Goal: Information Seeking & Learning: Learn about a topic

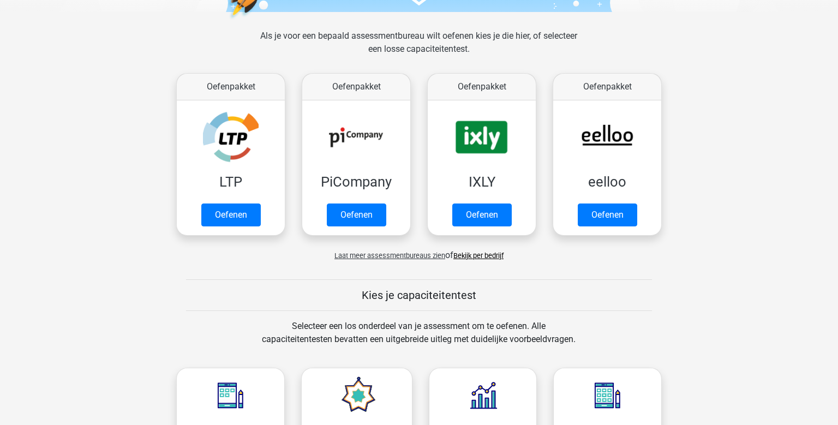
scroll to position [172, 0]
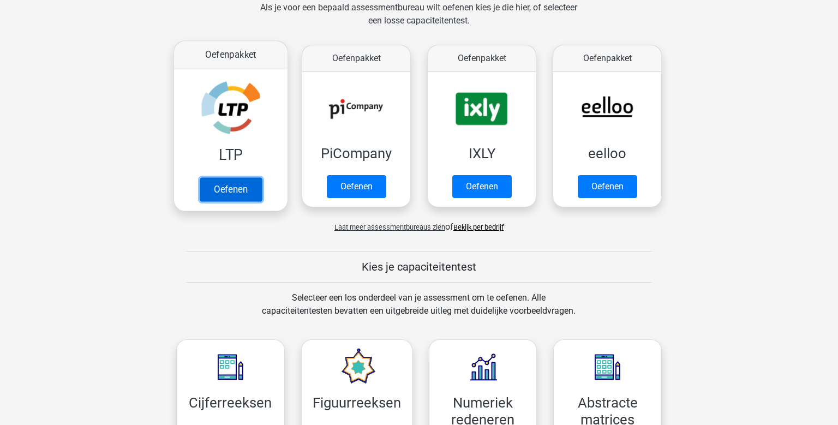
click at [219, 187] on link "Oefenen" at bounding box center [231, 189] width 62 height 24
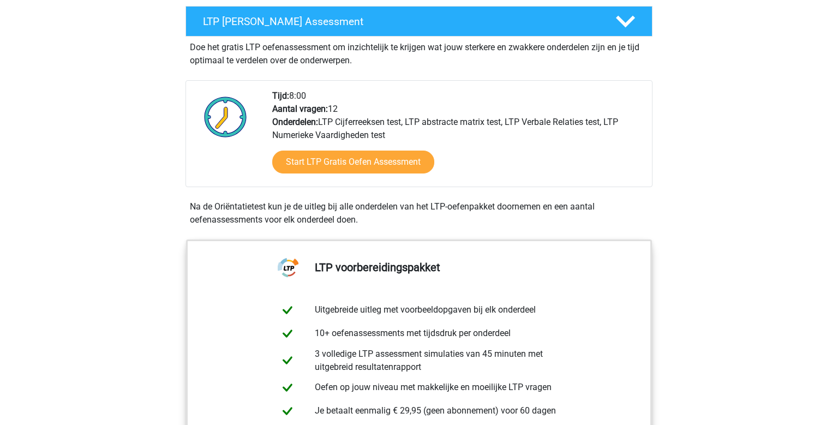
scroll to position [230, 0]
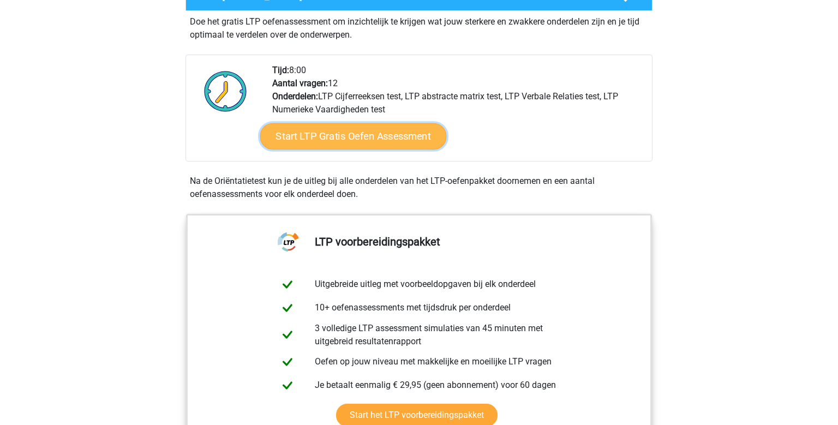
click at [389, 139] on link "Start LTP Gratis Oefen Assessment" at bounding box center [353, 136] width 187 height 26
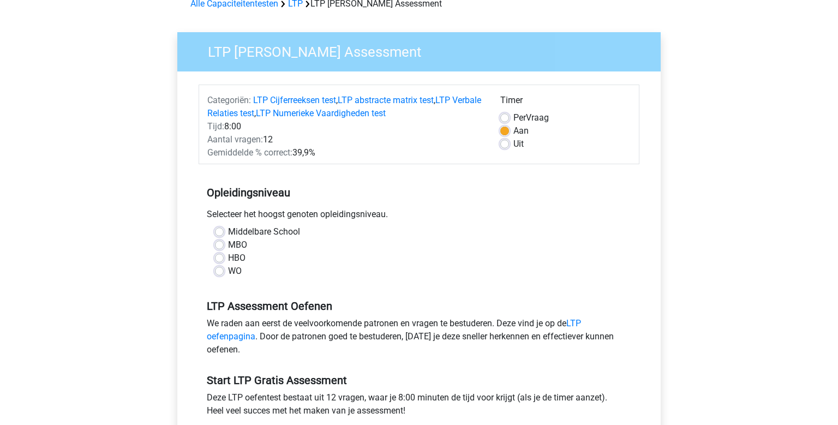
scroll to position [115, 0]
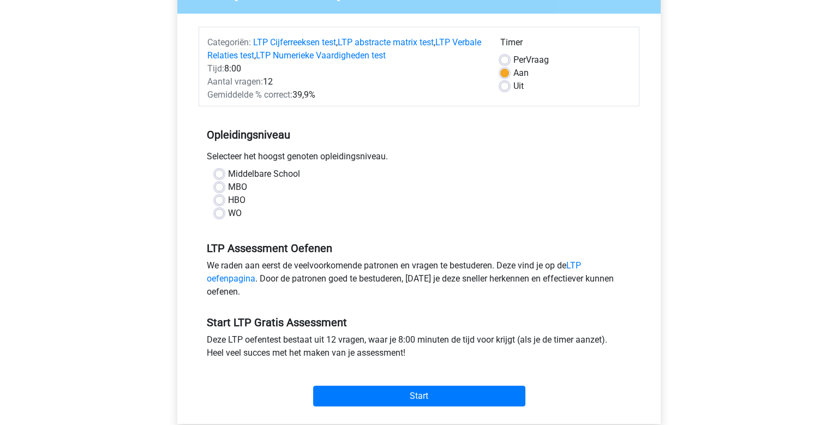
click at [228, 187] on label "MBO" at bounding box center [237, 187] width 19 height 13
click at [220, 187] on input "MBO" at bounding box center [219, 186] width 9 height 11
radio input "true"
click at [228, 187] on label "MBO" at bounding box center [237, 187] width 19 height 13
click at [220, 187] on input "MBO" at bounding box center [219, 186] width 9 height 11
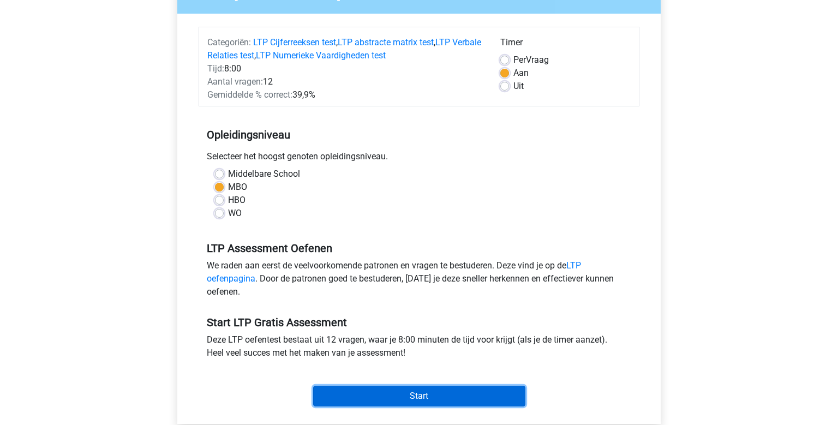
click at [393, 393] on input "Start" at bounding box center [419, 396] width 212 height 21
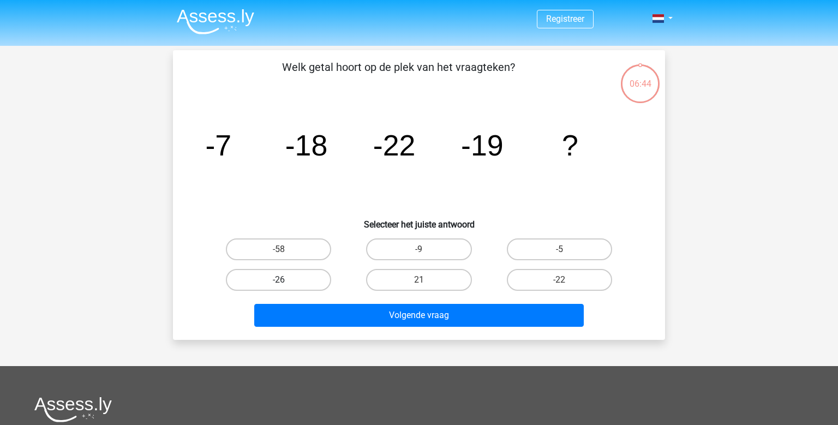
click at [318, 287] on label "-26" at bounding box center [278, 280] width 105 height 22
click at [286, 287] on input "-26" at bounding box center [282, 283] width 7 height 7
radio input "true"
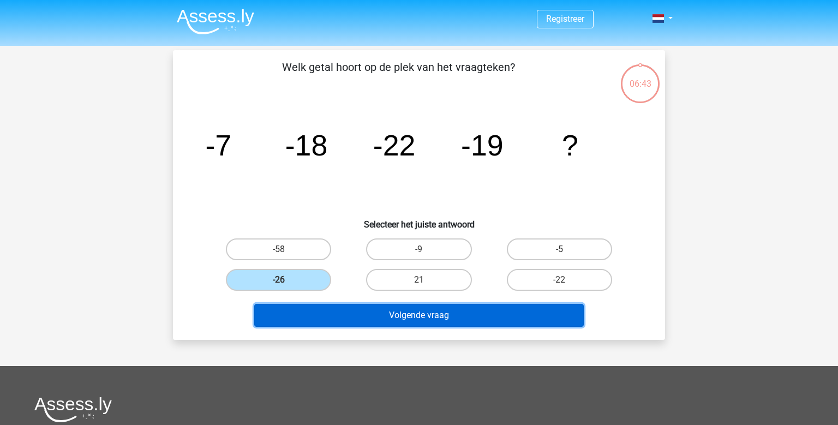
click at [385, 315] on button "Volgende vraag" at bounding box center [419, 315] width 330 height 23
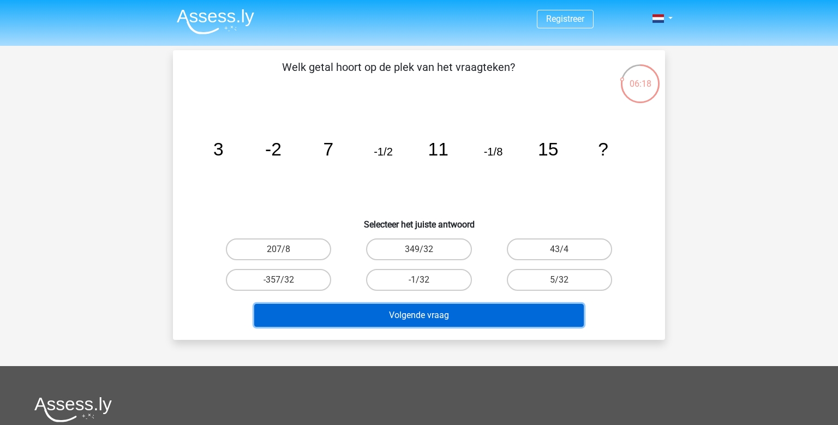
click at [438, 309] on button "Volgende vraag" at bounding box center [419, 315] width 330 height 23
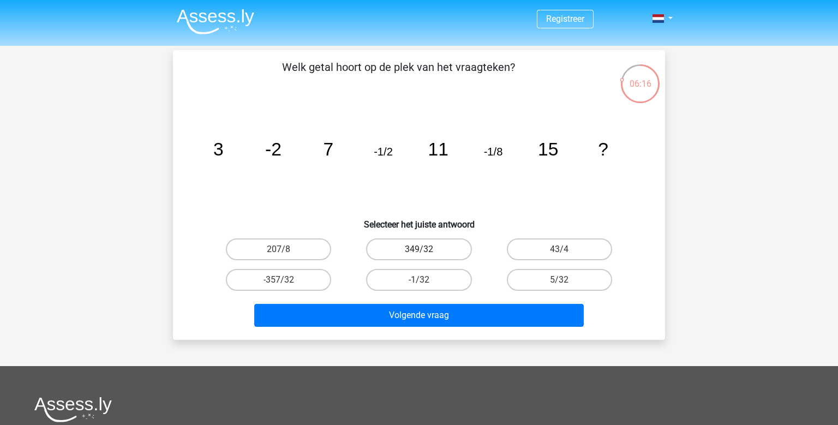
click at [429, 250] on label "349/32" at bounding box center [418, 250] width 105 height 22
click at [426, 250] on input "349/32" at bounding box center [422, 252] width 7 height 7
radio input "true"
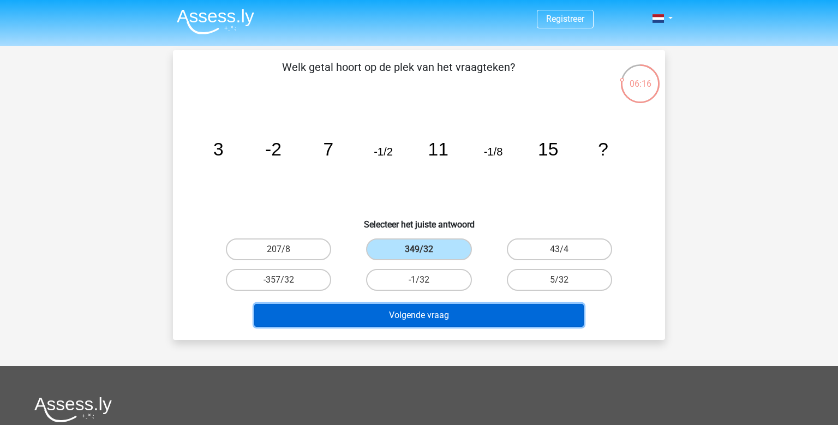
click at [420, 324] on button "Volgende vraag" at bounding box center [419, 315] width 330 height 23
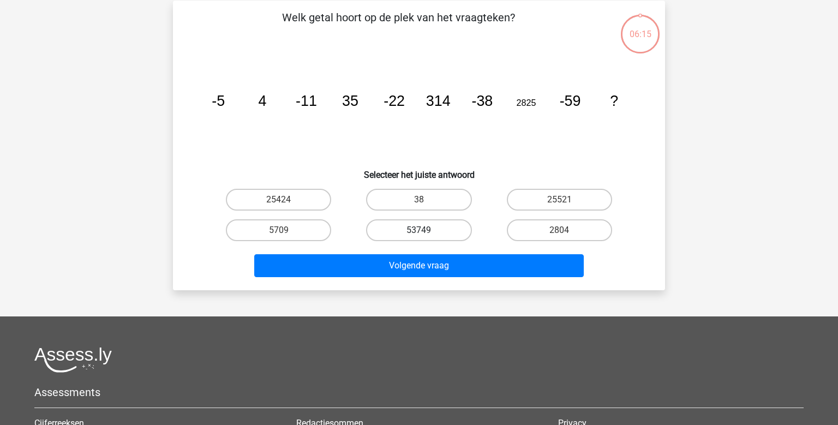
scroll to position [50, 0]
click at [414, 237] on label "53749" at bounding box center [418, 230] width 105 height 22
click at [419, 237] on input "53749" at bounding box center [422, 233] width 7 height 7
radio input "true"
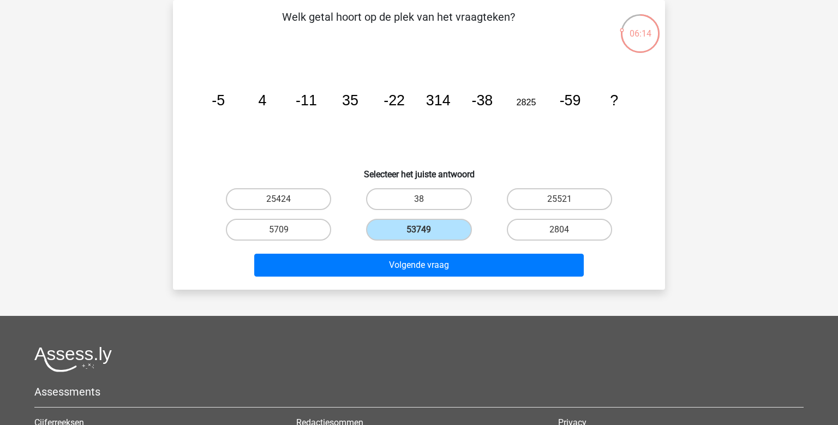
click at [422, 279] on div "Volgende vraag" at bounding box center [418, 267] width 421 height 27
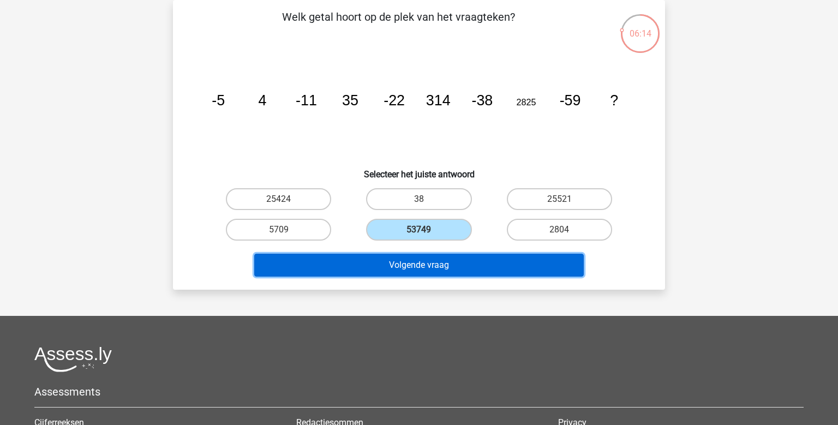
click at [426, 272] on button "Volgende vraag" at bounding box center [419, 265] width 330 height 23
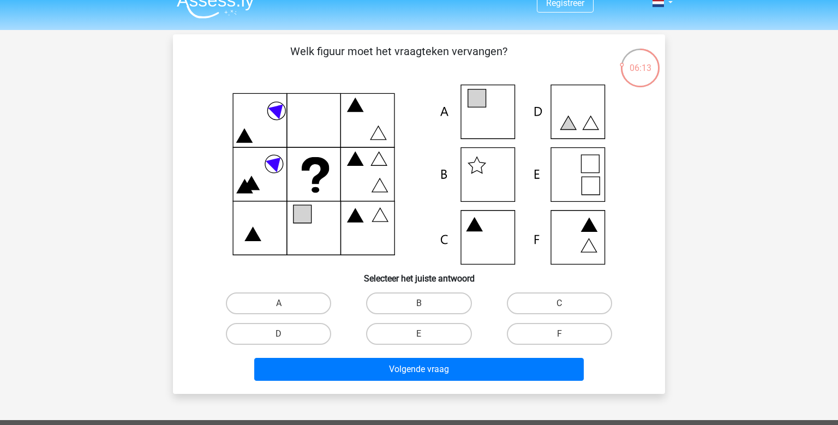
scroll to position [0, 0]
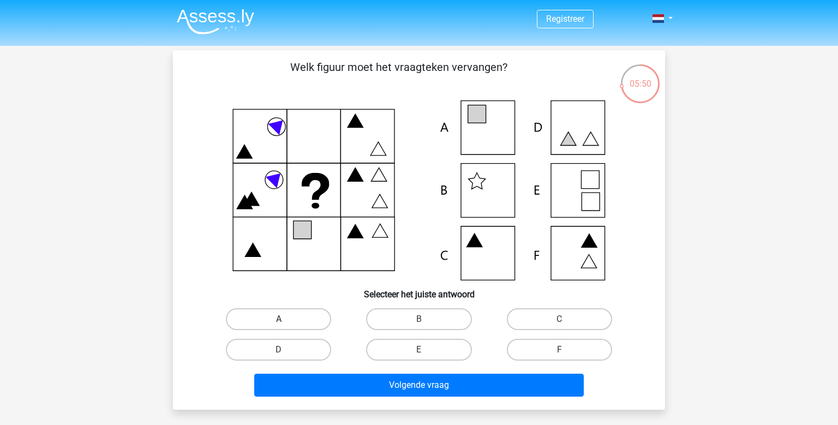
click at [324, 319] on label "A" at bounding box center [278, 319] width 105 height 22
click at [286, 319] on input "A" at bounding box center [282, 322] width 7 height 7
radio input "true"
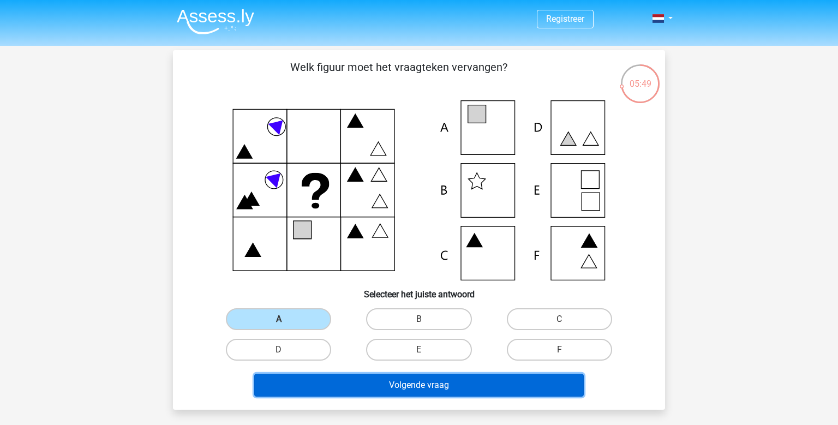
click at [396, 377] on button "Volgende vraag" at bounding box center [419, 385] width 330 height 23
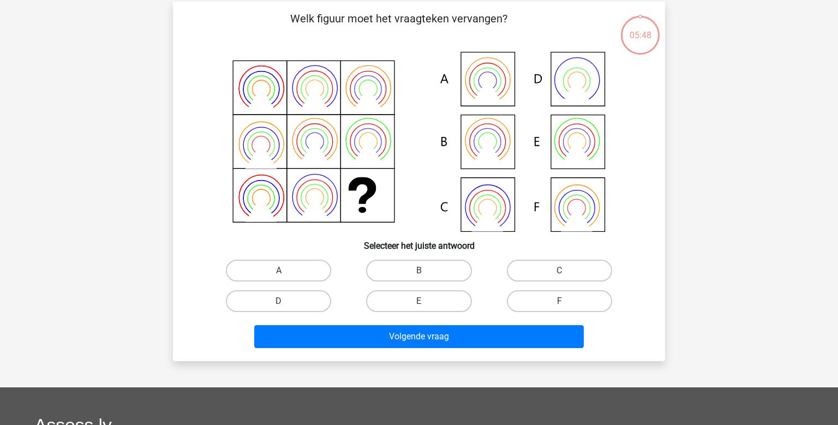
scroll to position [50, 0]
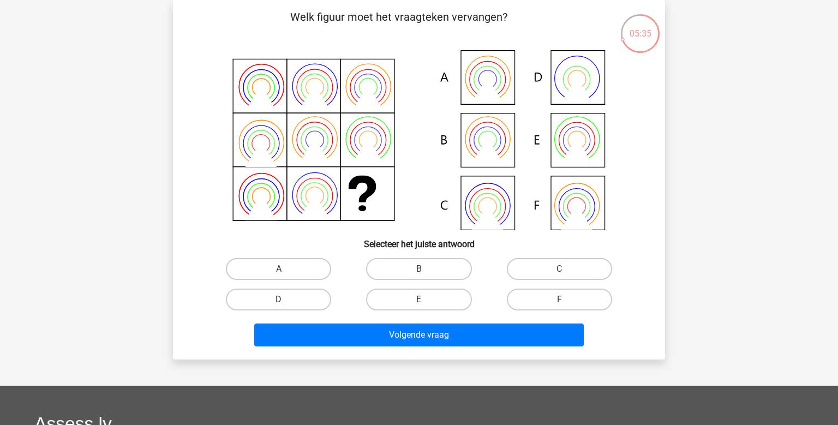
click at [285, 270] on input "A" at bounding box center [282, 272] width 7 height 7
radio input "true"
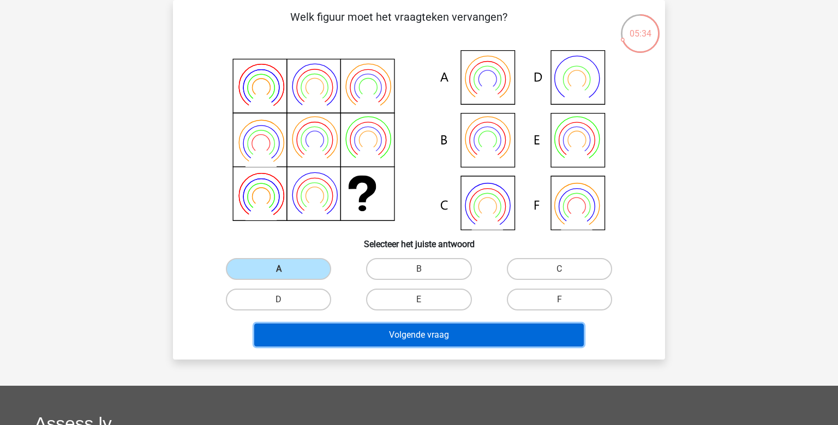
click at [366, 325] on button "Volgende vraag" at bounding box center [419, 335] width 330 height 23
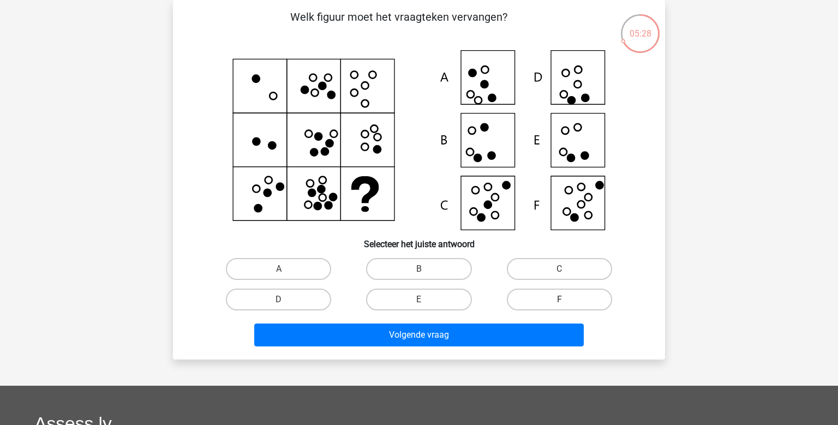
click at [547, 301] on label "F" at bounding box center [559, 300] width 105 height 22
click at [559, 301] on input "F" at bounding box center [562, 303] width 7 height 7
radio input "true"
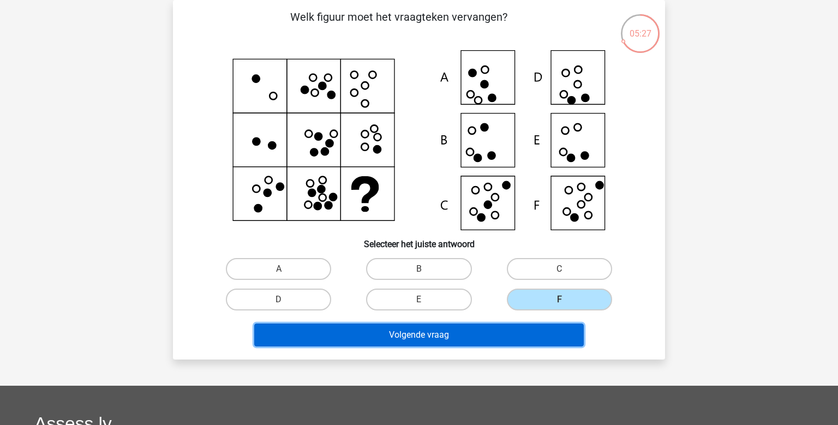
click at [504, 338] on button "Volgende vraag" at bounding box center [419, 335] width 330 height 23
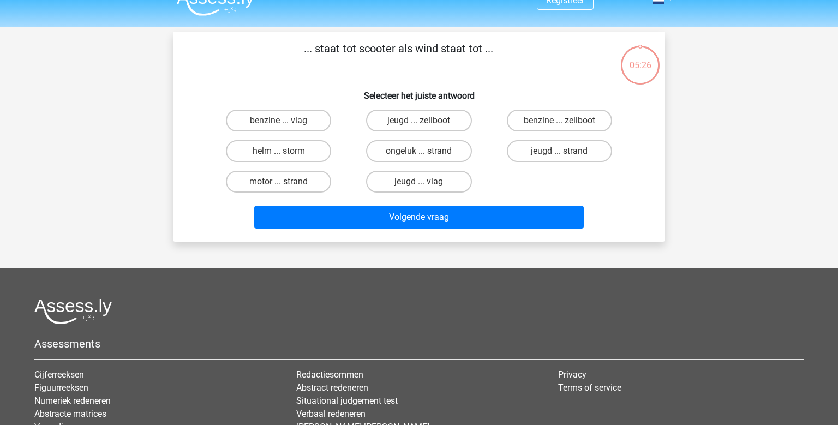
scroll to position [0, 0]
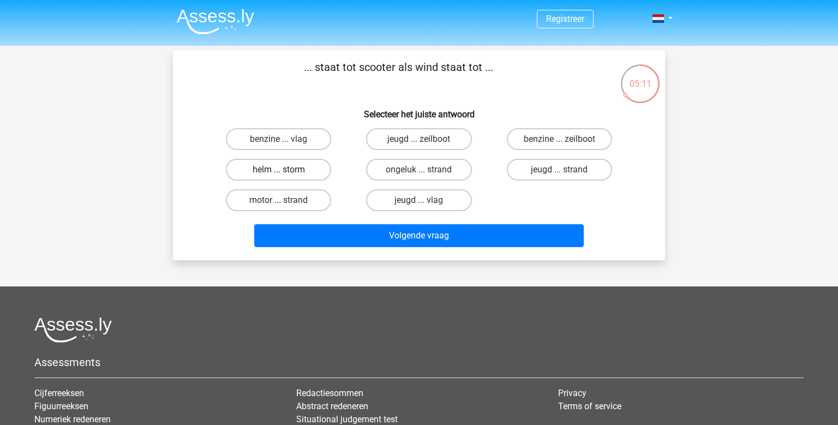
click at [306, 168] on label "helm ... storm" at bounding box center [278, 170] width 105 height 22
click at [286, 170] on input "helm ... storm" at bounding box center [282, 173] width 7 height 7
radio input "true"
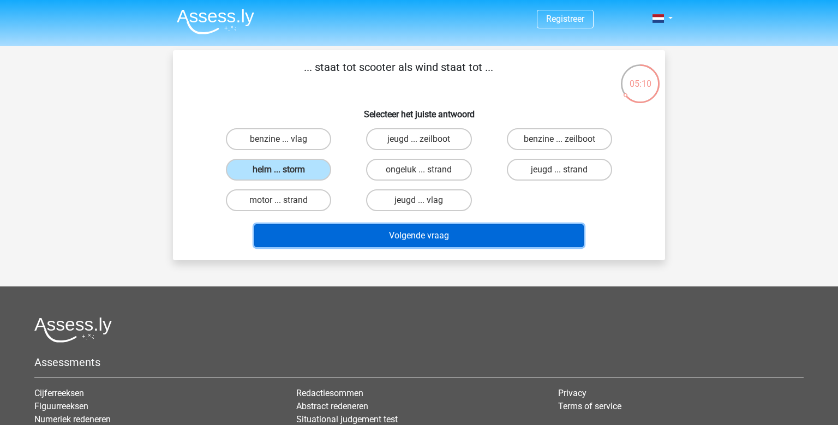
click at [355, 229] on button "Volgende vraag" at bounding box center [419, 235] width 330 height 23
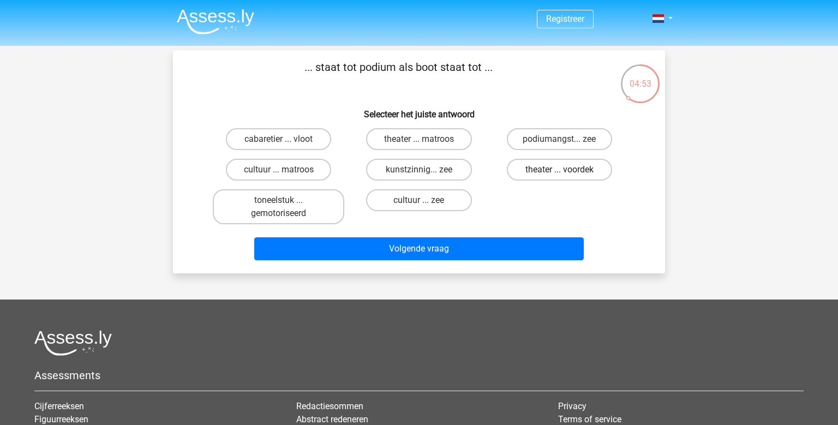
click at [535, 172] on label "theater ... voordek" at bounding box center [559, 170] width 105 height 22
click at [559, 172] on input "theater ... voordek" at bounding box center [562, 173] width 7 height 7
radio input "true"
drag, startPoint x: 520, startPoint y: 229, endPoint x: 513, endPoint y: 239, distance: 12.1
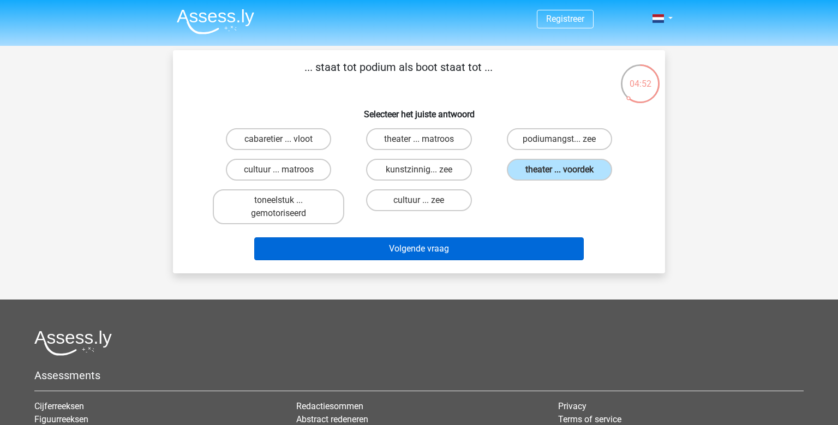
click at [520, 230] on div "Volgende vraag" at bounding box center [418, 247] width 457 height 36
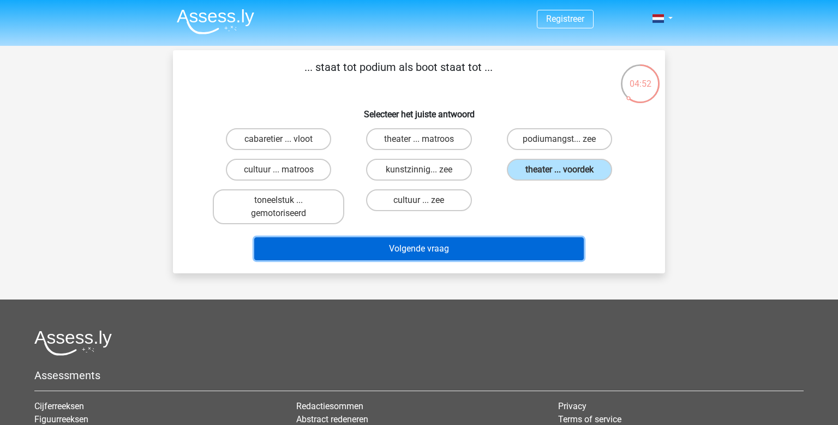
click at [510, 245] on button "Volgende vraag" at bounding box center [419, 248] width 330 height 23
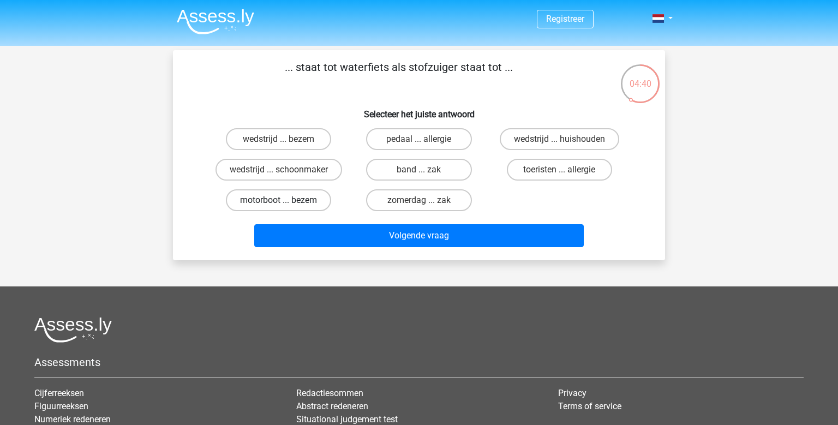
click at [306, 199] on label "motorboot ... bezem" at bounding box center [278, 200] width 105 height 22
click at [286, 200] on input "motorboot ... bezem" at bounding box center [282, 203] width 7 height 7
radio input "true"
click at [306, 199] on label "motorboot ... bezem" at bounding box center [278, 200] width 105 height 22
click at [286, 200] on input "motorboot ... bezem" at bounding box center [282, 203] width 7 height 7
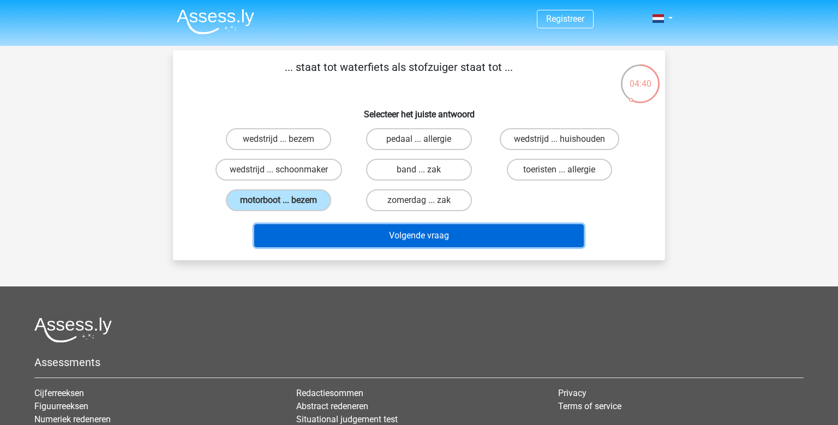
click at [357, 237] on button "Volgende vraag" at bounding box center [419, 235] width 330 height 23
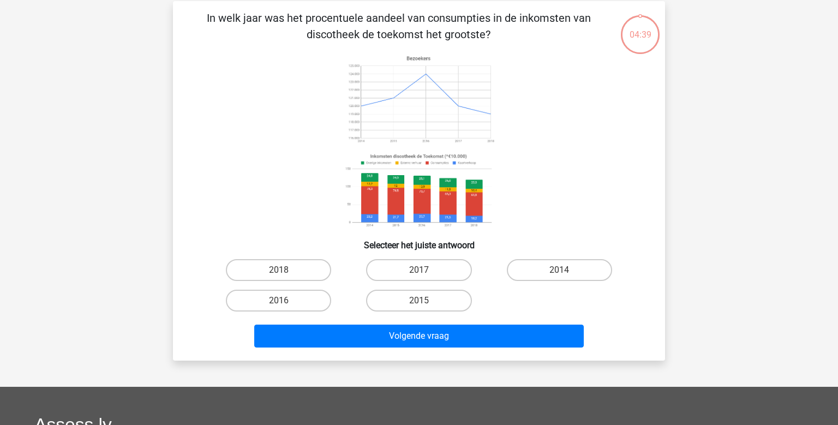
scroll to position [50, 0]
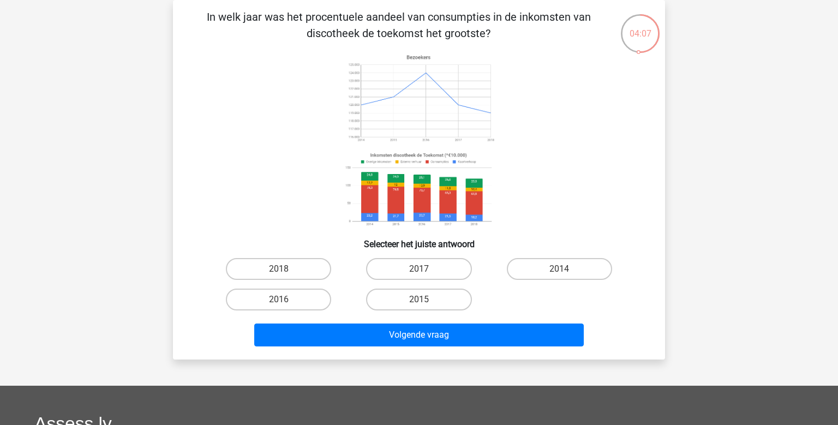
click at [565, 274] on input "2014" at bounding box center [562, 272] width 7 height 7
radio input "true"
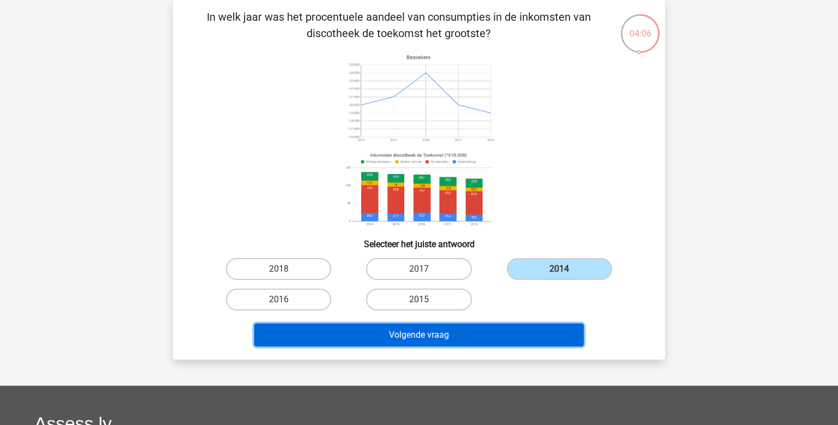
click at [499, 333] on button "Volgende vraag" at bounding box center [419, 335] width 330 height 23
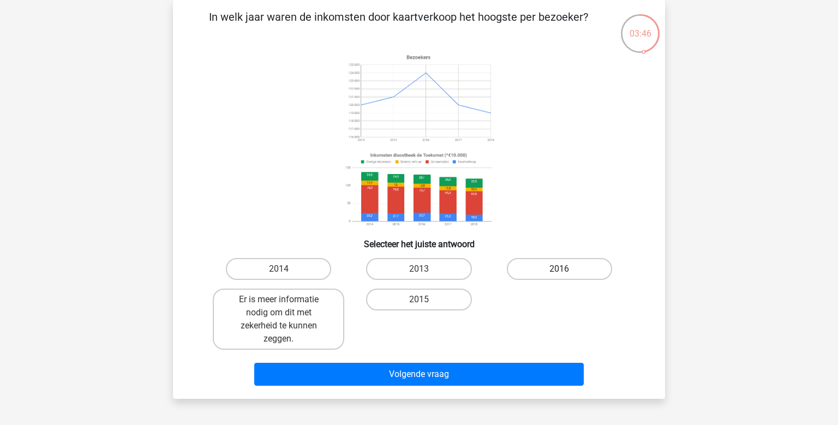
click at [531, 273] on label "2016" at bounding box center [559, 269] width 105 height 22
click at [559, 273] on input "2016" at bounding box center [562, 272] width 7 height 7
radio input "true"
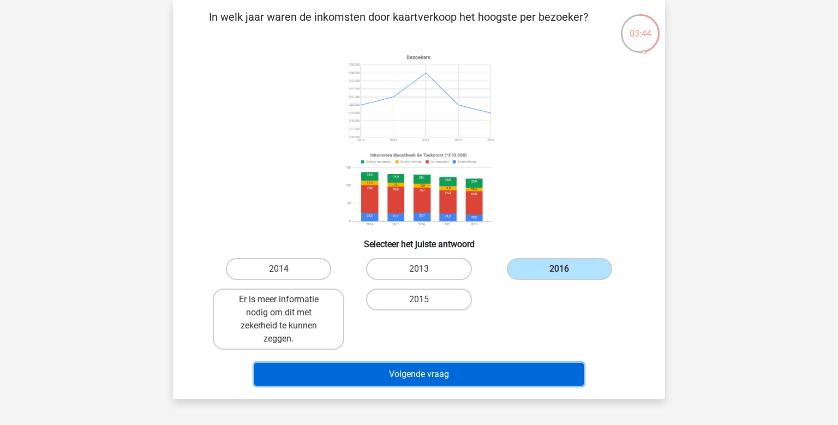
click at [403, 375] on button "Volgende vraag" at bounding box center [419, 374] width 330 height 23
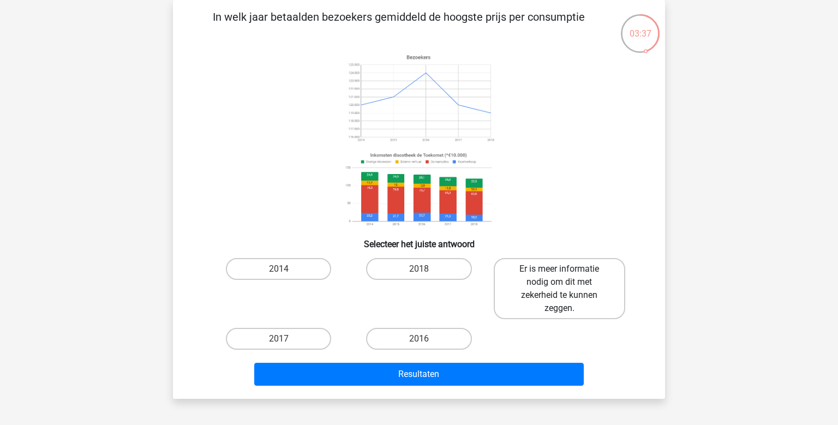
click at [553, 295] on label "Er is meer informatie nodig om dit met zekerheid te kunnen zeggen." at bounding box center [560, 288] width 132 height 61
click at [559, 276] on input "Er is meer informatie nodig om dit met zekerheid te kunnen zeggen." at bounding box center [562, 272] width 7 height 7
radio input "true"
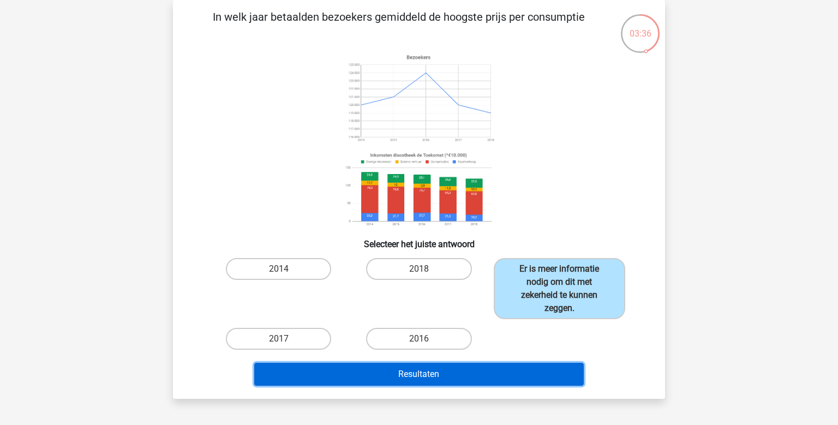
click at [486, 365] on button "Resultaten" at bounding box center [419, 374] width 330 height 23
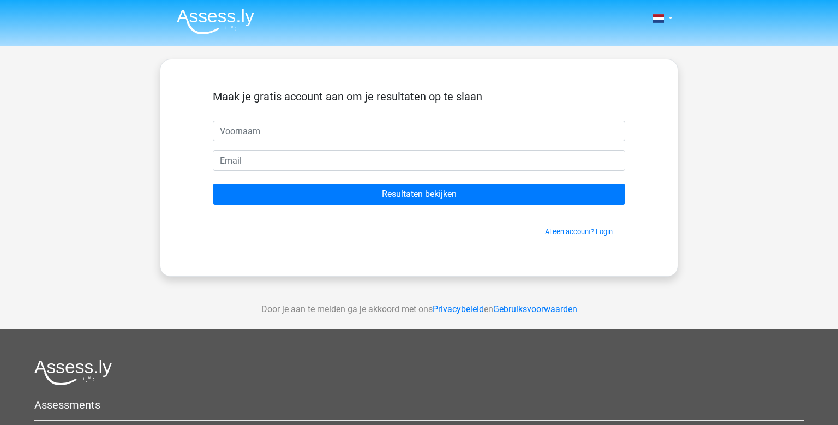
click at [365, 128] on input "text" at bounding box center [419, 131] width 413 height 21
click at [374, 134] on input "text" at bounding box center [419, 131] width 413 height 21
click at [358, 133] on input "text" at bounding box center [419, 131] width 413 height 21
type input "Hans"
click at [358, 70] on div "Maak je gratis account aan om je resultaten op te slaan Resultaten bekijken Al …" at bounding box center [419, 168] width 518 height 218
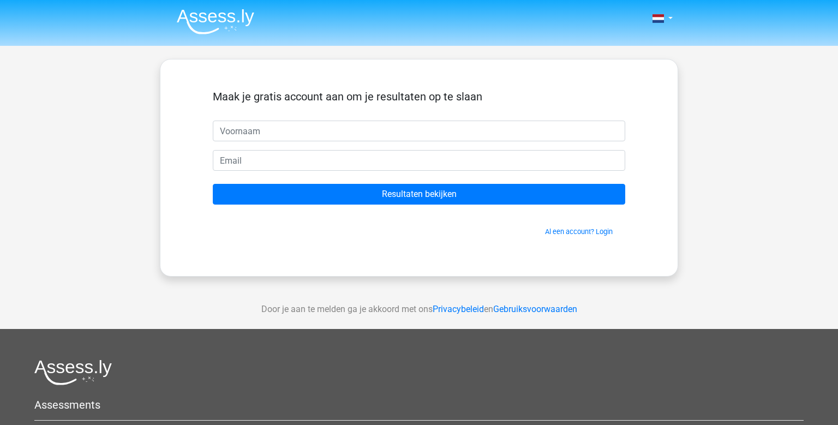
click at [161, 152] on div "Maak je gratis account aan om je resultaten op te slaan Resultaten bekijken Al …" at bounding box center [419, 168] width 518 height 218
click at [219, 21] on img at bounding box center [215, 22] width 77 height 26
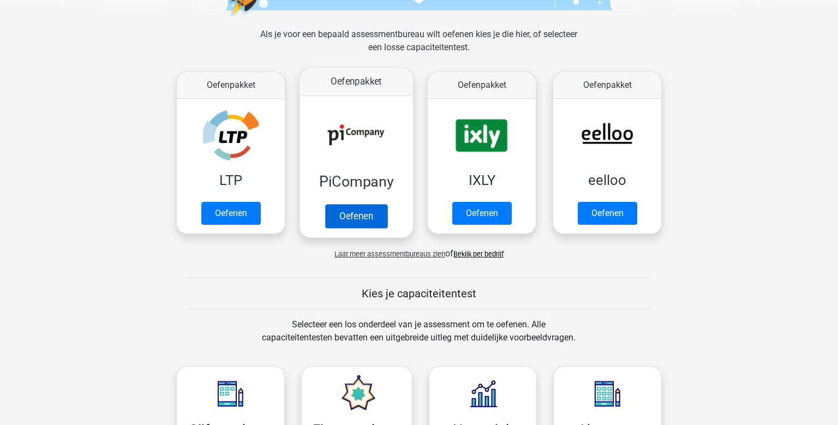
scroll to position [172, 0]
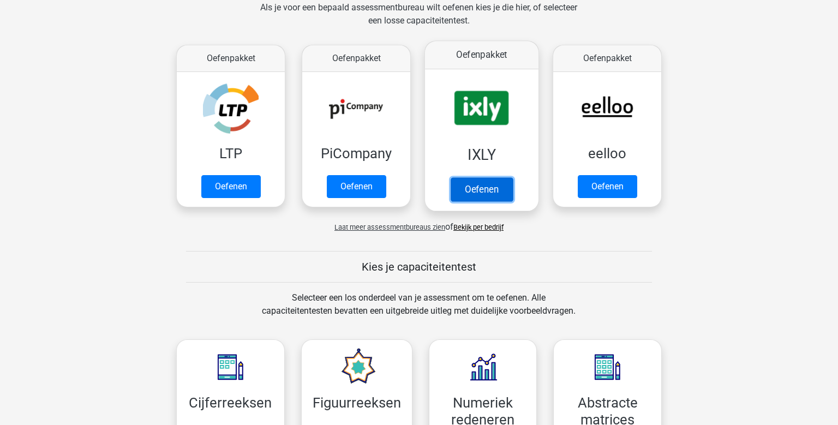
click at [479, 177] on link "Oefenen" at bounding box center [482, 189] width 62 height 24
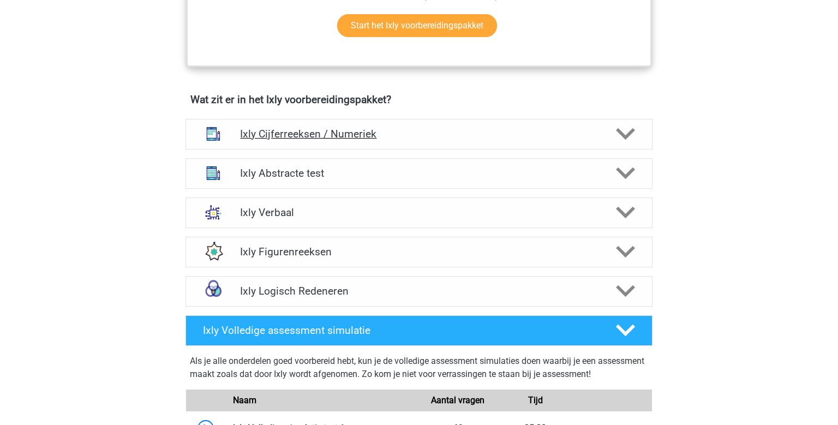
scroll to position [634, 0]
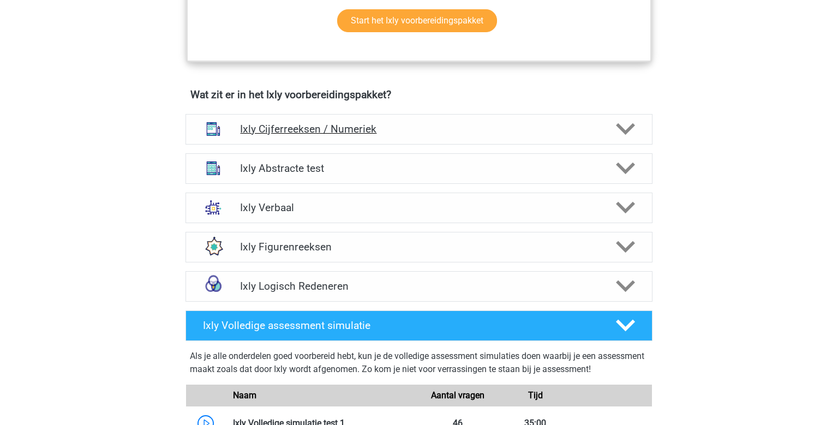
click at [562, 123] on h4 "Ixly Cijferreeksen / Numeriek" at bounding box center [418, 129] width 357 height 13
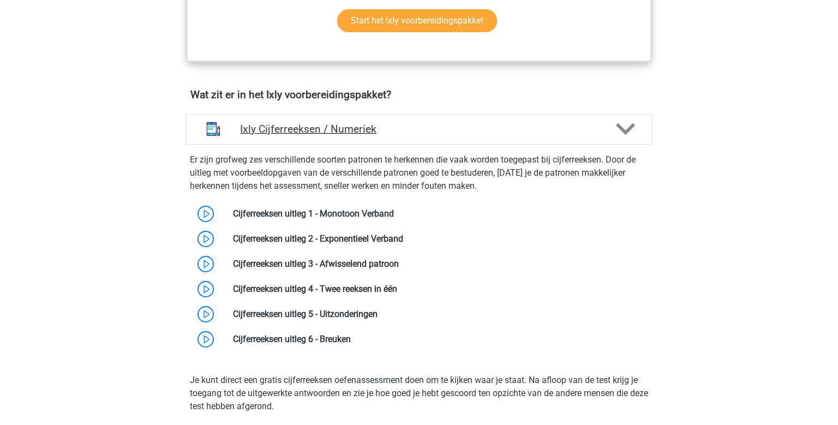
click at [560, 128] on h4 "Ixly Cijferreeksen / Numeriek" at bounding box center [418, 129] width 357 height 13
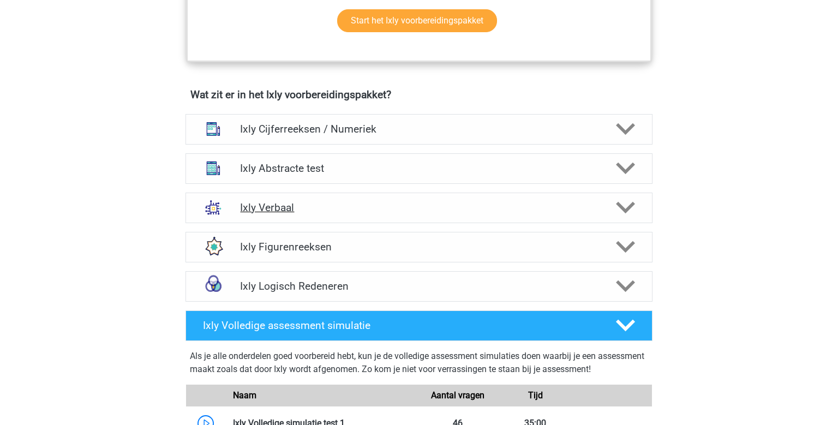
click at [525, 193] on div "Ixly Verbaal" at bounding box center [419, 208] width 467 height 31
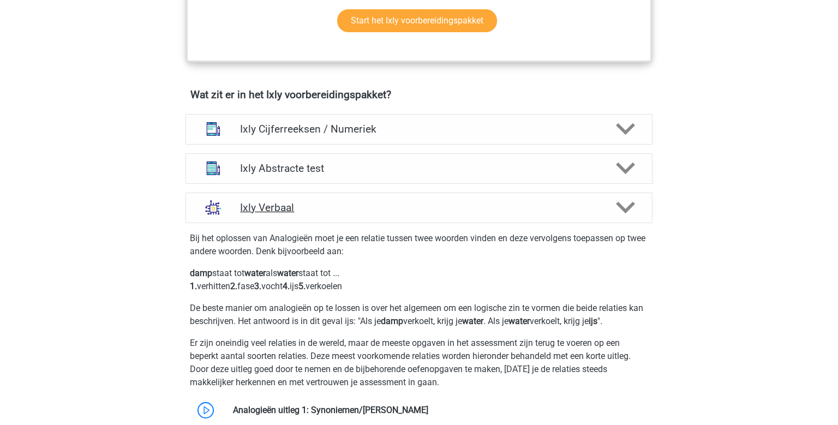
click at [523, 195] on div "Ixly Verbaal" at bounding box center [419, 208] width 467 height 31
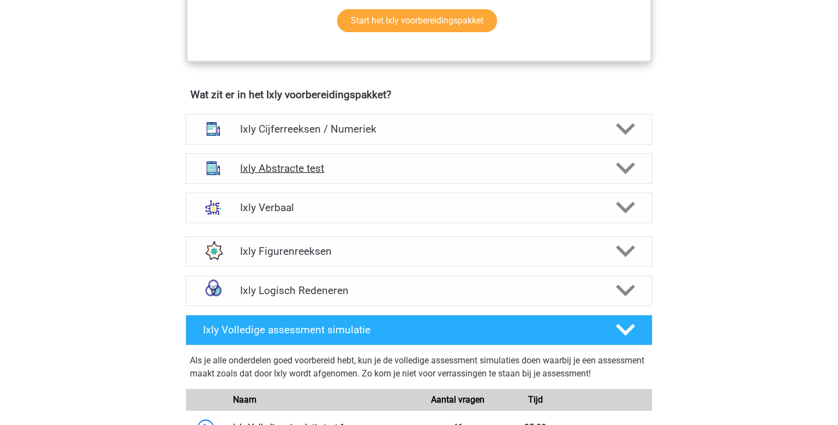
click at [523, 160] on div "Ixly Abstracte test" at bounding box center [419, 168] width 467 height 31
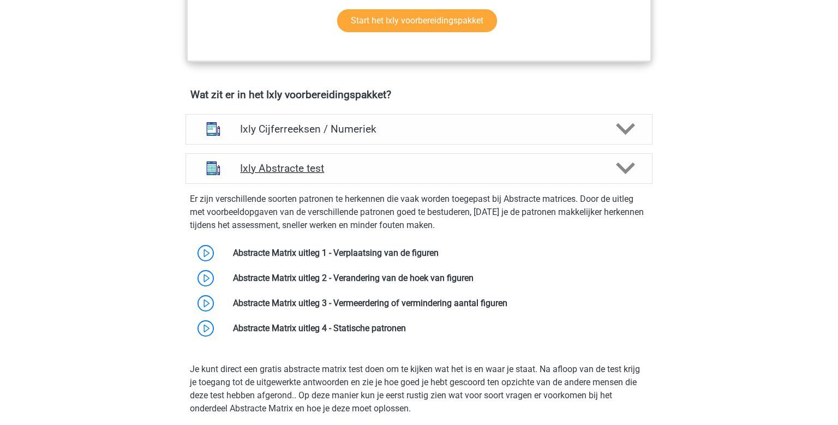
click at [523, 160] on div "Ixly Abstracte test" at bounding box center [419, 168] width 467 height 31
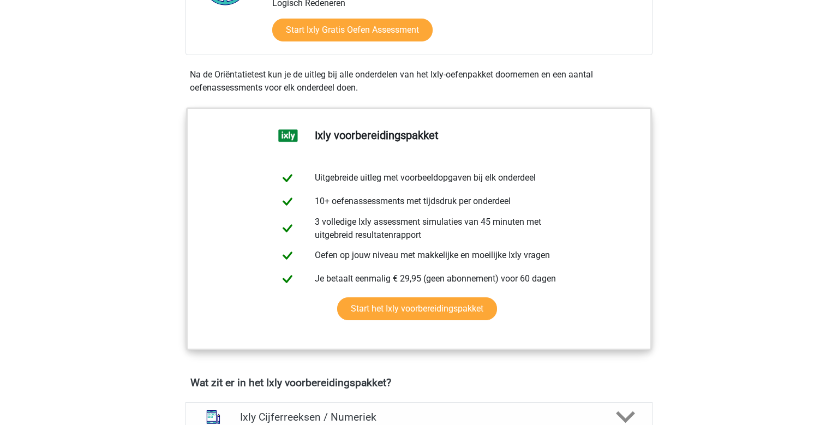
scroll to position [115, 0]
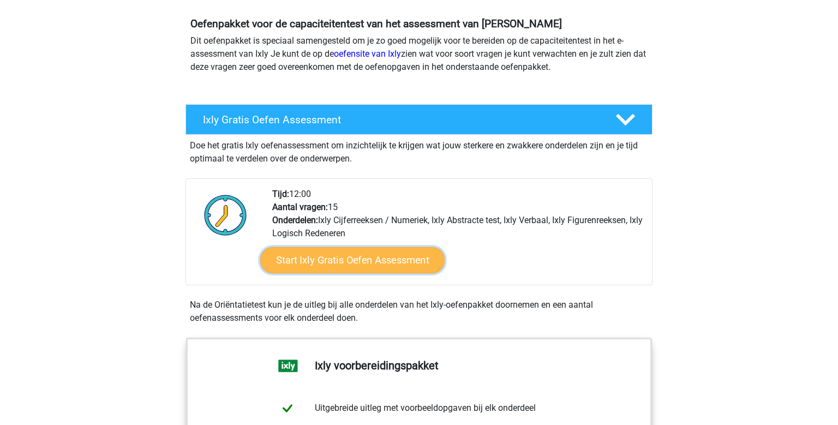
click at [377, 257] on link "Start Ixly Gratis Oefen Assessment" at bounding box center [352, 260] width 184 height 26
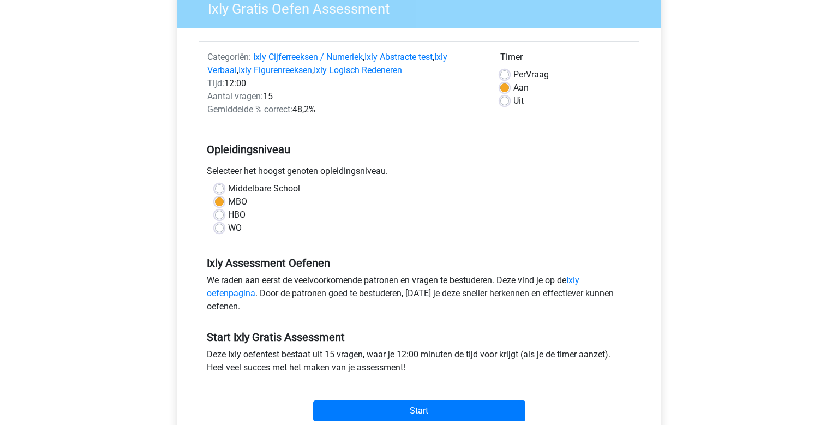
scroll to position [115, 0]
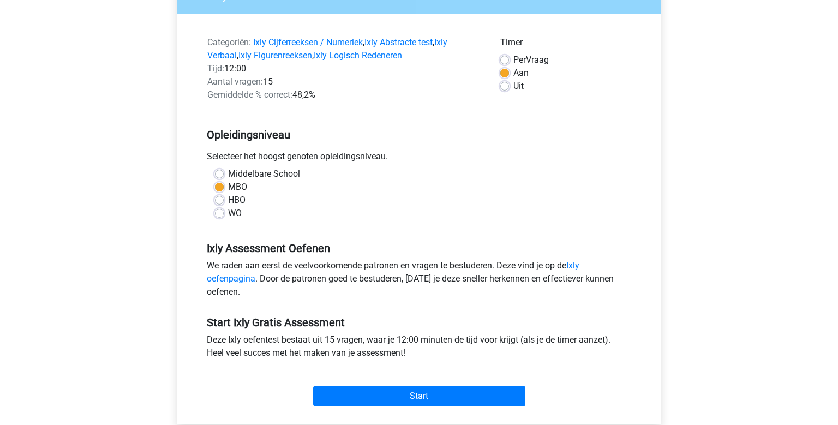
click at [224, 174] on div "Middelbare School" at bounding box center [419, 174] width 408 height 13
click at [228, 177] on label "Middelbare School" at bounding box center [264, 174] width 72 height 13
click at [224, 177] on input "Middelbare School" at bounding box center [219, 173] width 9 height 11
radio input "true"
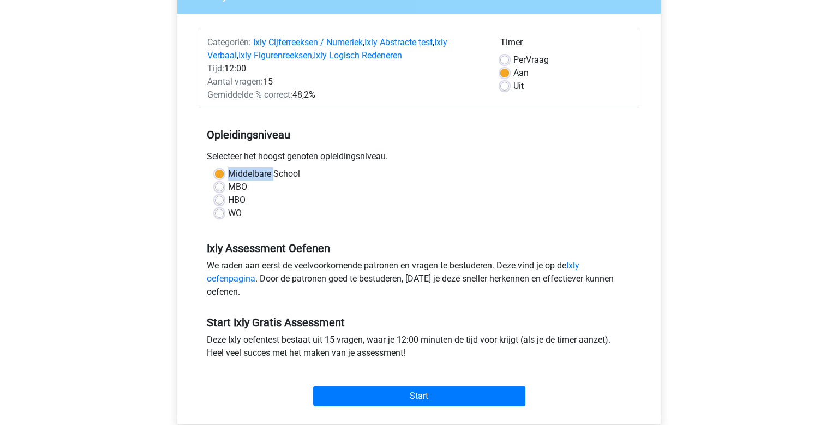
click at [228, 189] on label "MBO" at bounding box center [237, 187] width 19 height 13
click at [219, 189] on input "MBO" at bounding box center [219, 186] width 9 height 11
radio input "true"
click at [228, 199] on label "HBO" at bounding box center [236, 200] width 17 height 13
click at [220, 199] on input "HBO" at bounding box center [219, 199] width 9 height 11
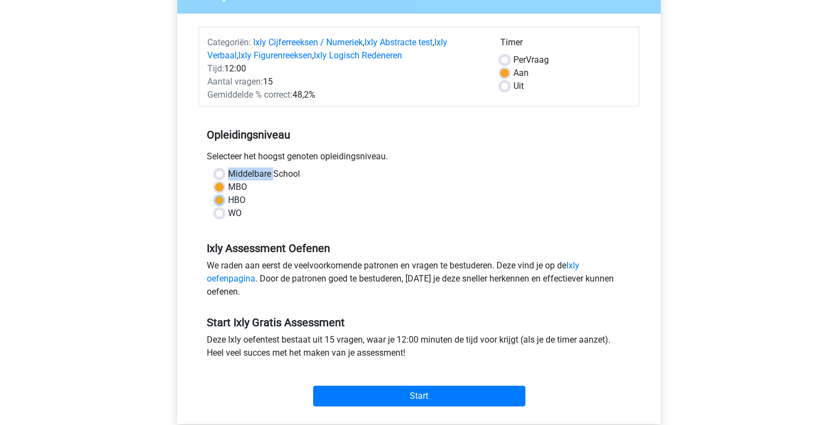
radio input "true"
click at [228, 214] on label "WO" at bounding box center [235, 213] width 14 height 13
click at [223, 214] on input "WO" at bounding box center [219, 212] width 9 height 11
radio input "true"
click at [228, 175] on label "Middelbare School" at bounding box center [264, 174] width 72 height 13
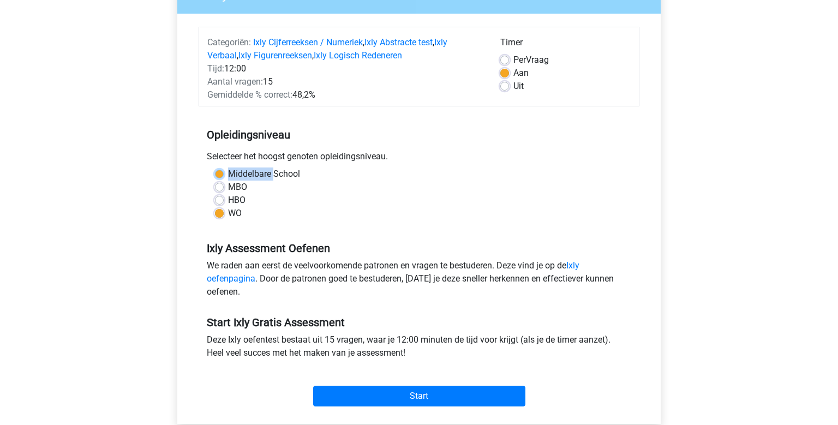
click at [224, 175] on input "Middelbare School" at bounding box center [219, 173] width 9 height 11
radio input "true"
click at [228, 189] on label "MBO" at bounding box center [237, 187] width 19 height 13
click at [219, 189] on input "MBO" at bounding box center [219, 186] width 9 height 11
radio input "true"
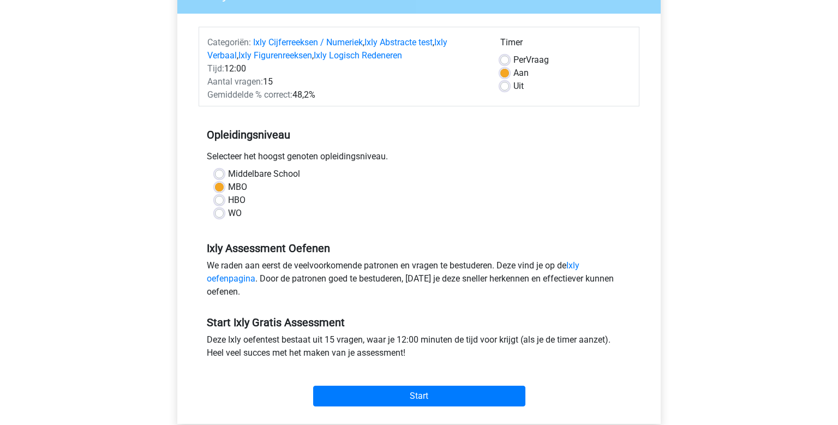
click at [301, 182] on div "MBO" at bounding box center [419, 187] width 408 height 13
click at [228, 174] on label "Middelbare School" at bounding box center [264, 174] width 72 height 13
click at [220, 174] on input "Middelbare School" at bounding box center [219, 173] width 9 height 11
radio input "true"
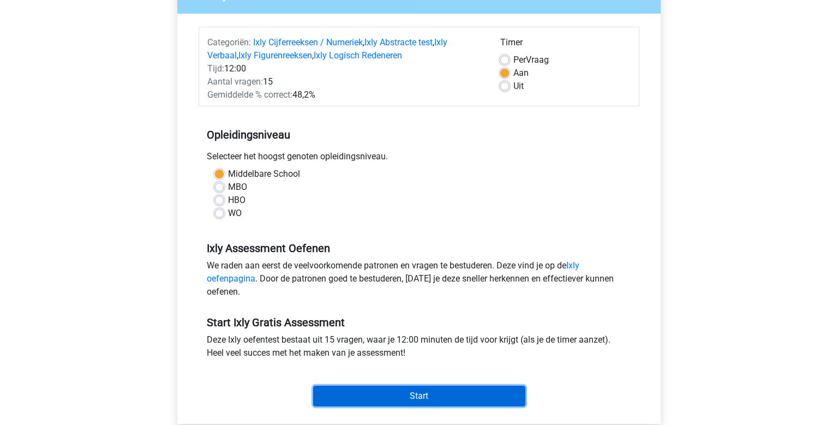
click at [438, 389] on input "Start" at bounding box center [419, 396] width 212 height 21
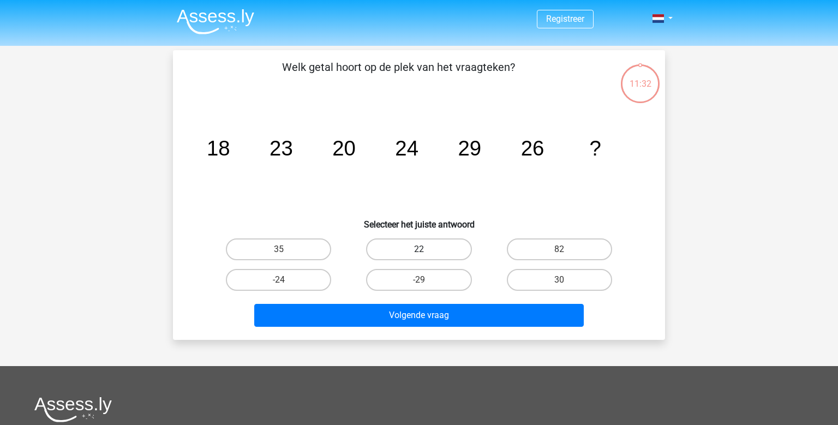
click at [422, 247] on label "22" at bounding box center [418, 250] width 105 height 22
click at [422, 249] on input "22" at bounding box center [422, 252] width 7 height 7
radio input "true"
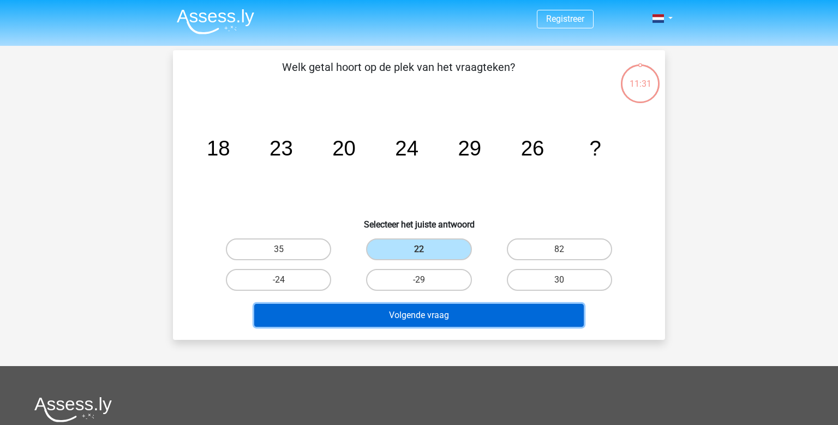
click at [482, 311] on button "Volgende vraag" at bounding box center [419, 315] width 330 height 23
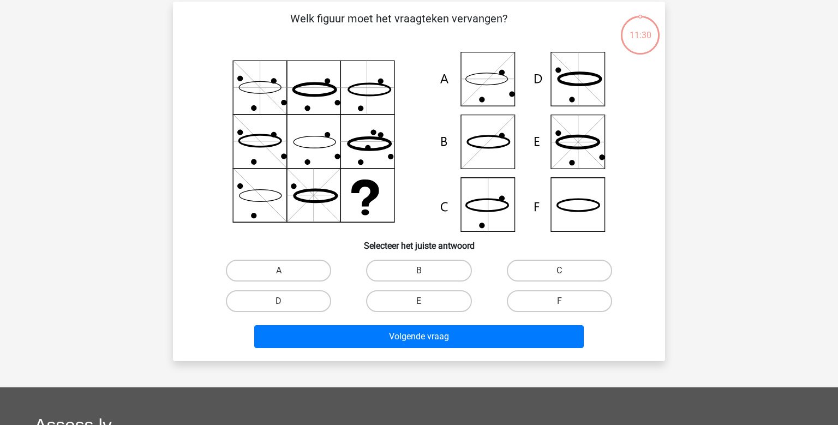
scroll to position [50, 0]
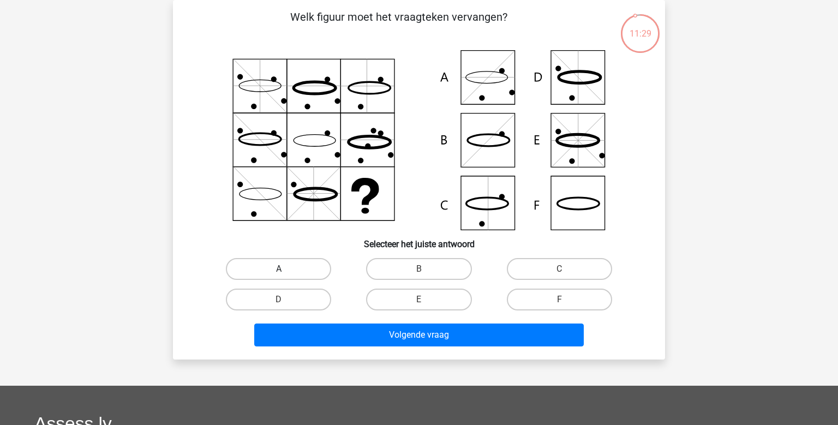
click at [305, 266] on label "A" at bounding box center [278, 269] width 105 height 22
click at [286, 269] on input "A" at bounding box center [282, 272] width 7 height 7
radio input "true"
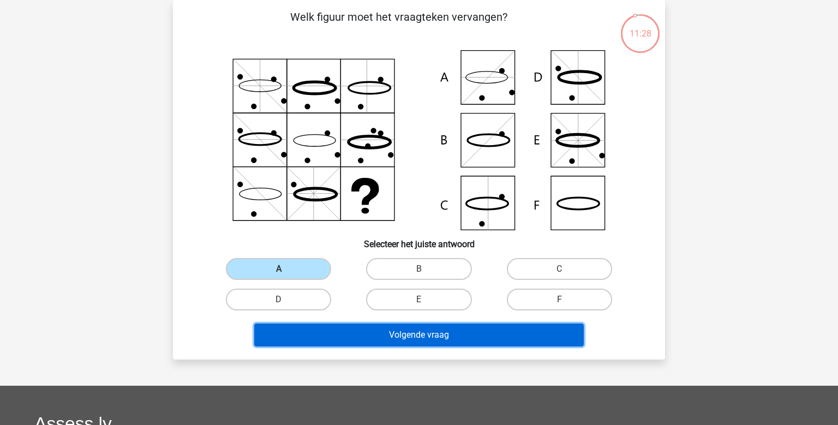
click at [410, 327] on button "Volgende vraag" at bounding box center [419, 335] width 330 height 23
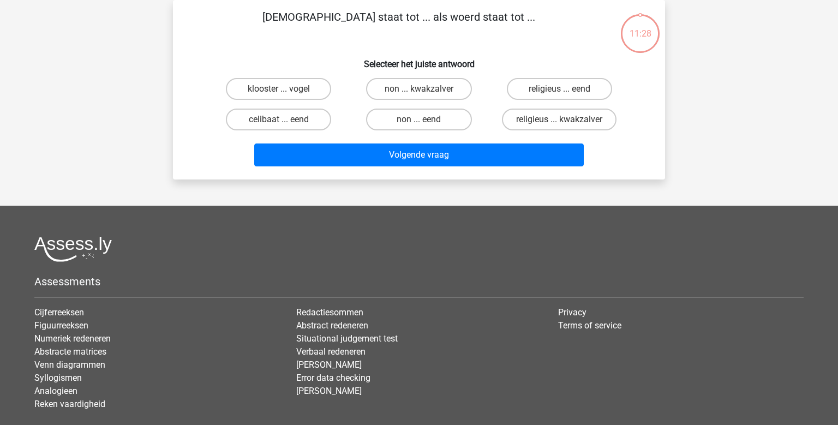
click at [412, 107] on div "non ... eend" at bounding box center [419, 119] width 140 height 31
click at [413, 123] on label "non ... eend" at bounding box center [418, 120] width 105 height 22
click at [419, 123] on input "non ... eend" at bounding box center [422, 123] width 7 height 7
radio input "true"
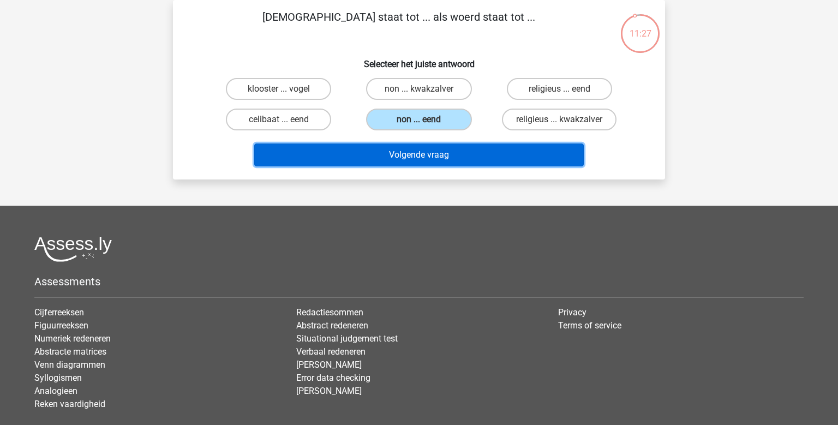
click at [414, 164] on button "Volgende vraag" at bounding box center [419, 155] width 330 height 23
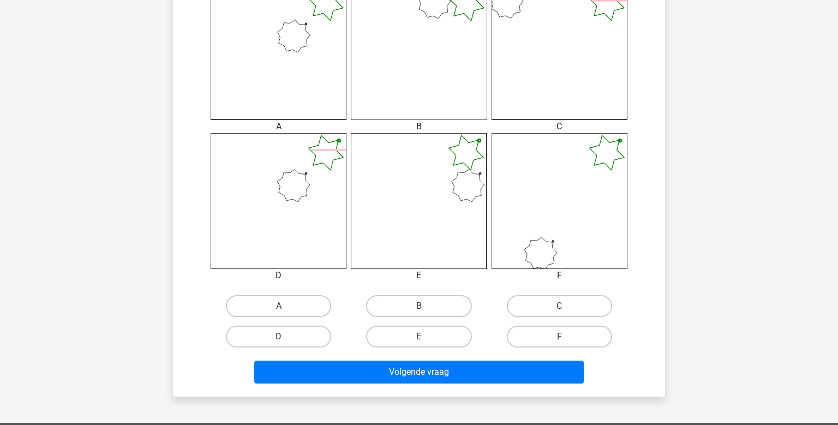
scroll to position [454, 0]
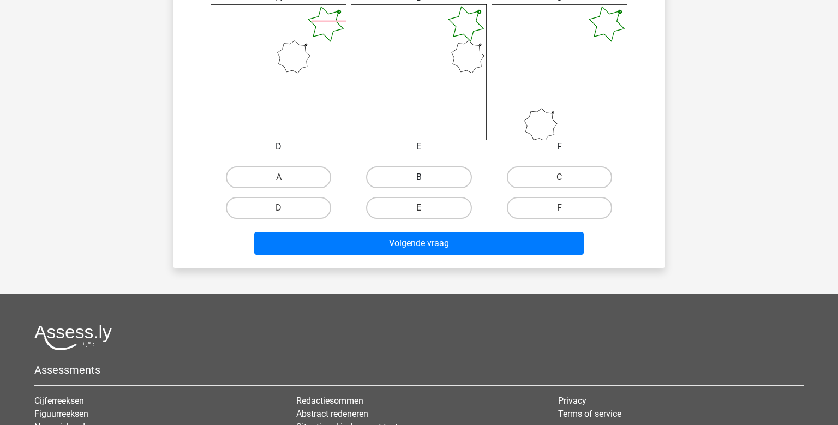
click at [430, 176] on label "B" at bounding box center [418, 177] width 105 height 22
click at [426, 177] on input "B" at bounding box center [422, 180] width 7 height 7
radio input "true"
click at [430, 176] on label "B" at bounding box center [418, 177] width 105 height 22
click at [426, 177] on input "B" at bounding box center [422, 180] width 7 height 7
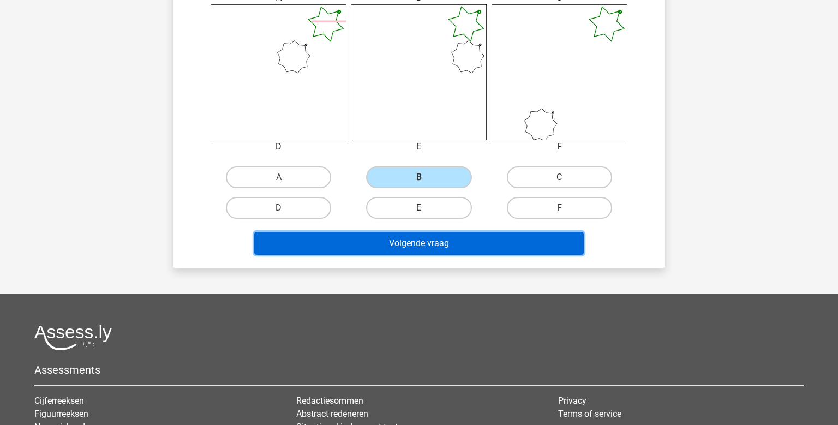
click at [420, 232] on button "Volgende vraag" at bounding box center [419, 243] width 330 height 23
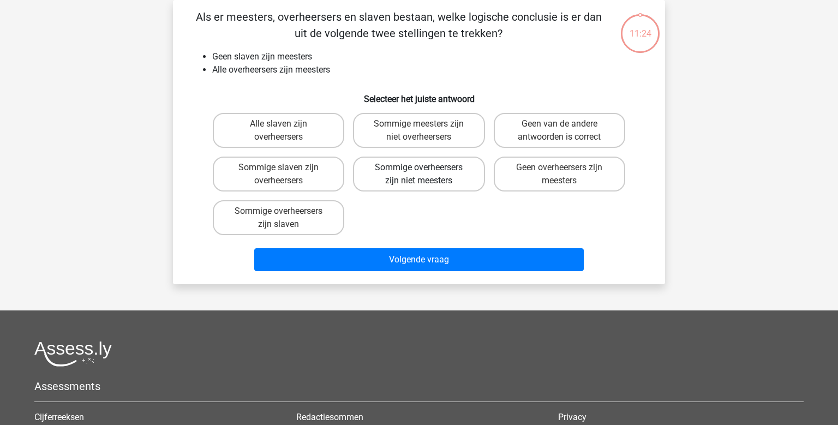
scroll to position [50, 0]
click at [442, 135] on label "Sommige meesters zijn niet overheersers" at bounding box center [419, 130] width 132 height 35
click at [426, 131] on input "Sommige meesters zijn niet overheersers" at bounding box center [422, 127] width 7 height 7
radio input "true"
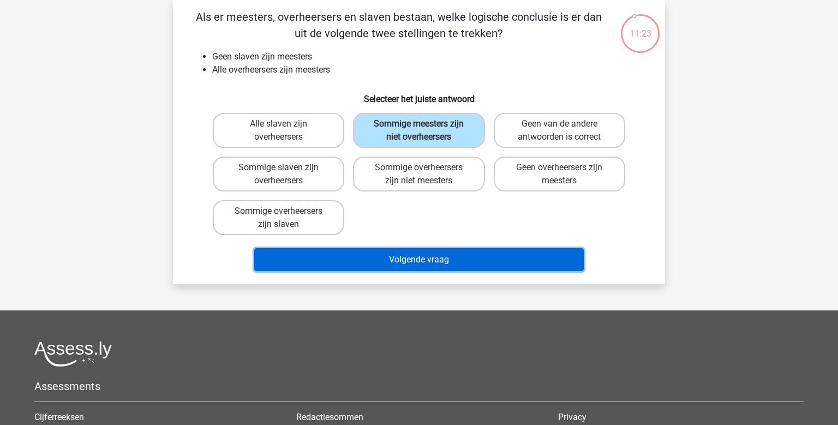
click at [433, 249] on button "Volgende vraag" at bounding box center [419, 259] width 330 height 23
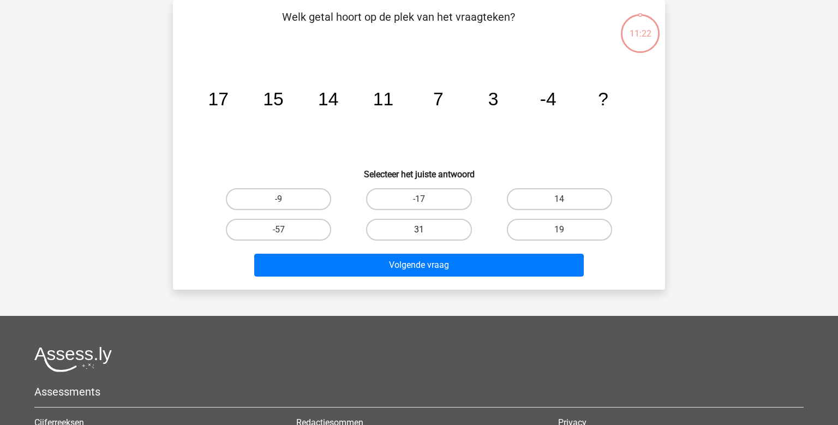
click at [438, 219] on label "31" at bounding box center [418, 230] width 105 height 22
click at [426, 230] on input "31" at bounding box center [422, 233] width 7 height 7
radio input "true"
click at [425, 277] on div "Volgende vraag" at bounding box center [418, 267] width 421 height 27
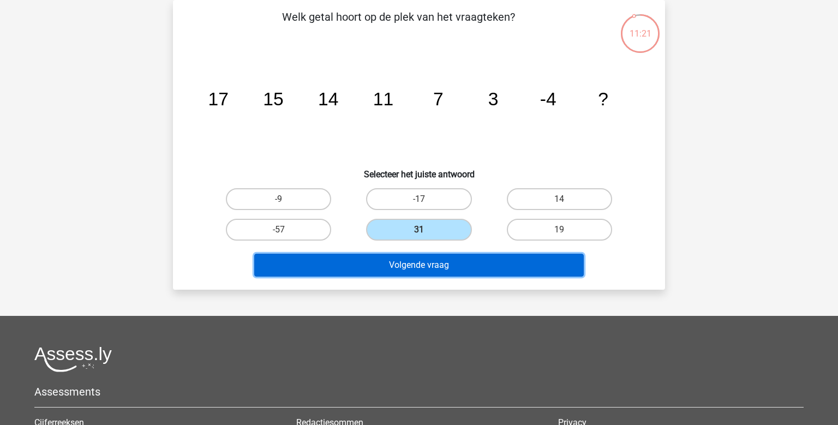
click at [425, 271] on button "Volgende vraag" at bounding box center [419, 265] width 330 height 23
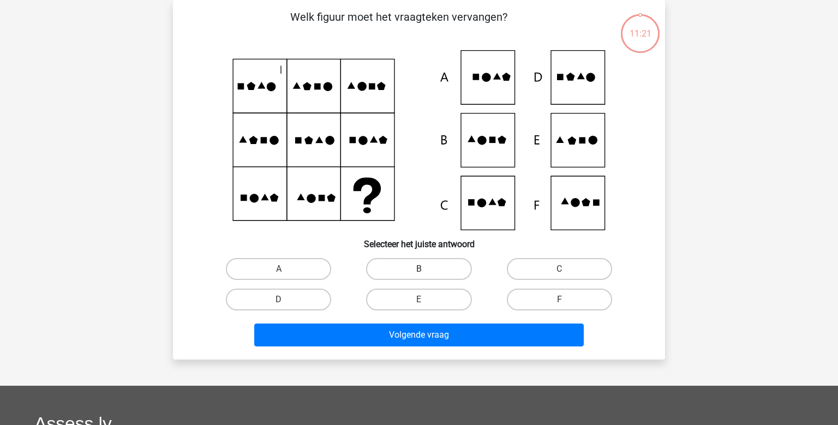
click at [470, 275] on label "B" at bounding box center [418, 269] width 105 height 22
click at [426, 275] on input "B" at bounding box center [422, 272] width 7 height 7
radio input "true"
click at [431, 323] on div "Volgende vraag" at bounding box center [418, 333] width 457 height 36
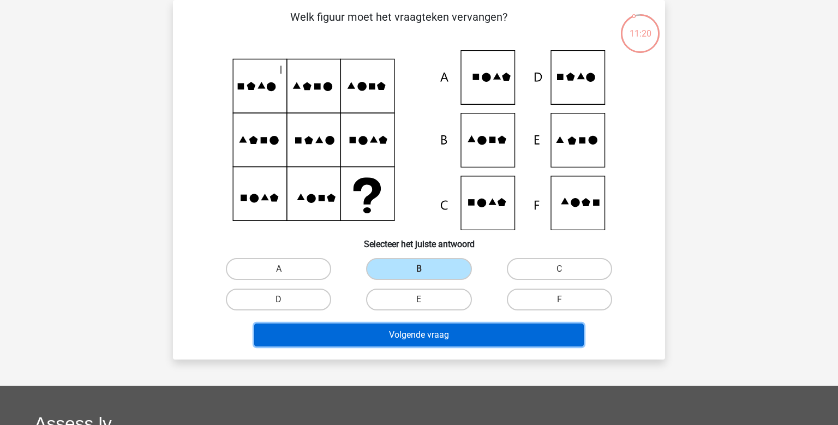
click at [430, 329] on button "Volgende vraag" at bounding box center [419, 335] width 330 height 23
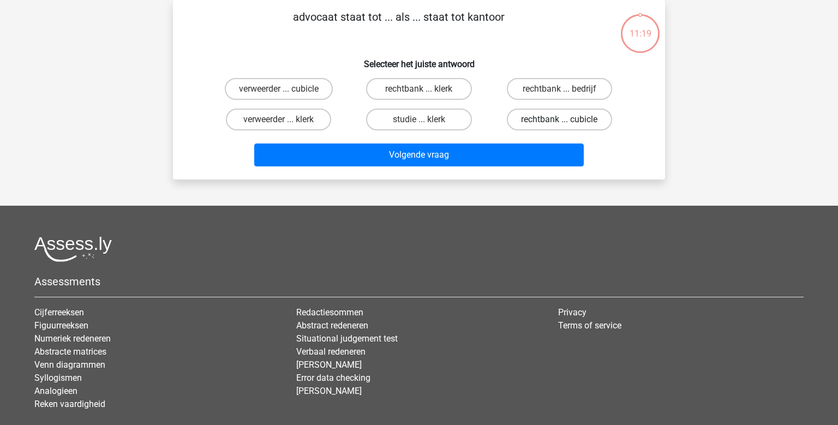
click at [547, 117] on label "rechtbank ... cubicle" at bounding box center [559, 120] width 105 height 22
click at [559, 120] on input "rechtbank ... cubicle" at bounding box center [562, 123] width 7 height 7
radio input "true"
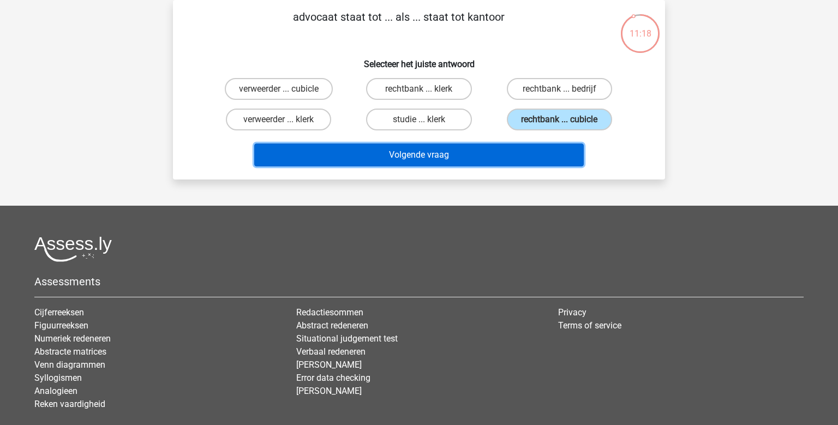
click at [503, 152] on button "Volgende vraag" at bounding box center [419, 155] width 330 height 23
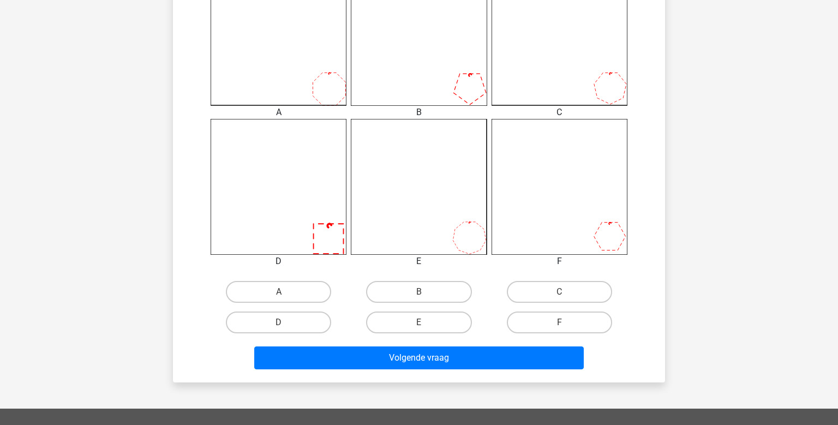
scroll to position [396, 0]
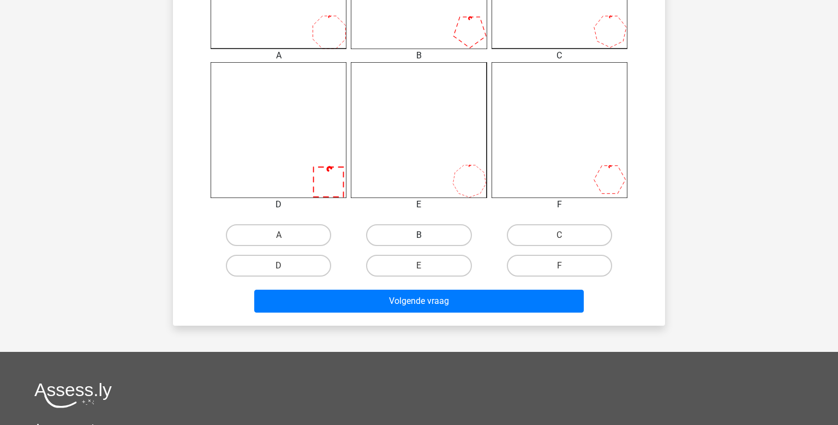
click at [430, 229] on label "B" at bounding box center [418, 235] width 105 height 22
click at [426, 235] on input "B" at bounding box center [422, 238] width 7 height 7
radio input "true"
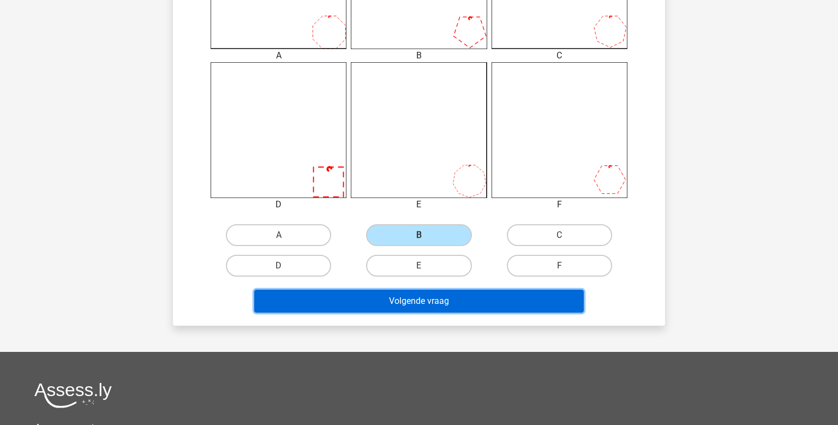
click at [426, 299] on button "Volgende vraag" at bounding box center [419, 301] width 330 height 23
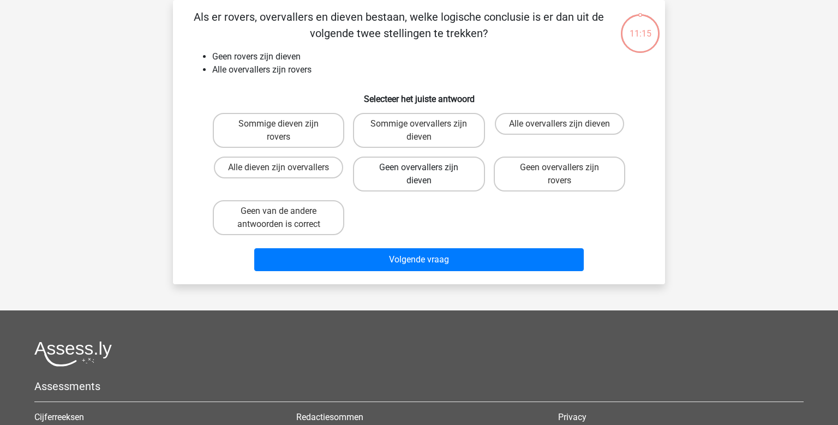
scroll to position [50, 0]
click at [460, 176] on label "Geen overvallers zijn dieven" at bounding box center [419, 174] width 132 height 35
click at [426, 175] on input "Geen overvallers zijn dieven" at bounding box center [422, 171] width 7 height 7
radio input "true"
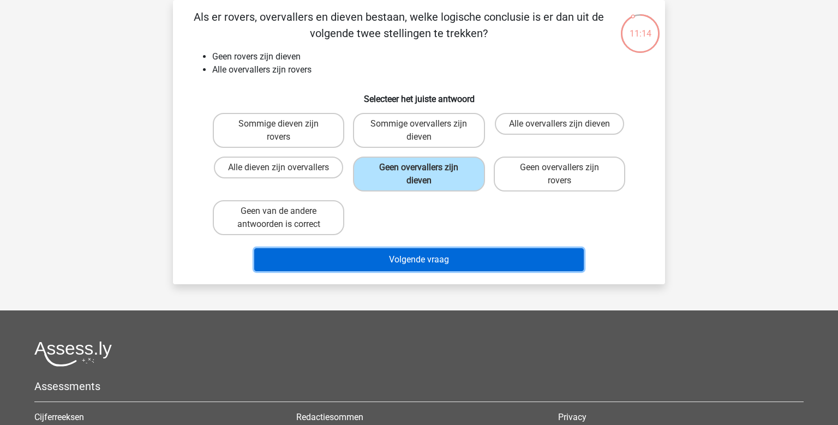
click at [435, 253] on button "Volgende vraag" at bounding box center [419, 259] width 330 height 23
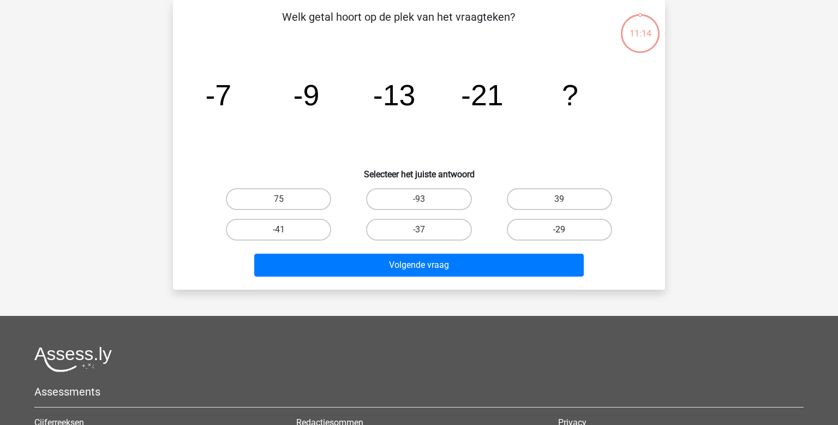
click at [579, 229] on label "-29" at bounding box center [559, 230] width 105 height 22
click at [567, 230] on input "-29" at bounding box center [562, 233] width 7 height 7
radio input "true"
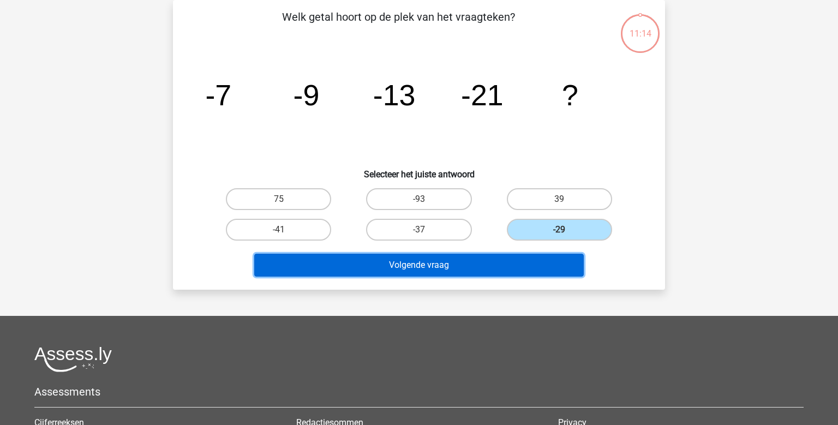
click at [522, 262] on button "Volgende vraag" at bounding box center [419, 265] width 330 height 23
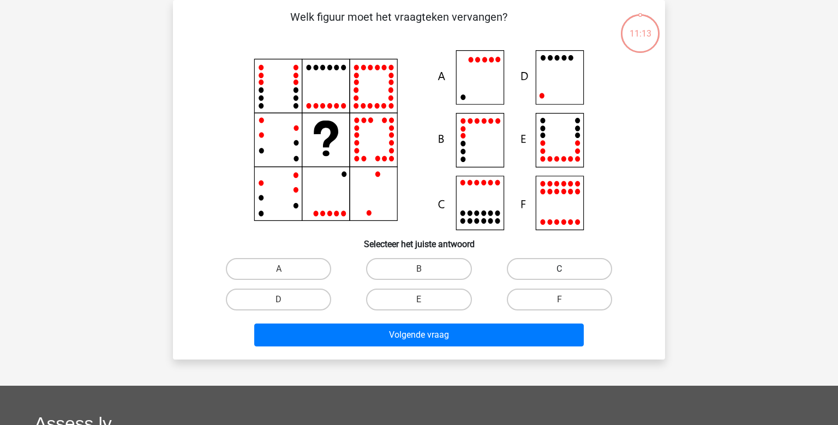
click at [512, 270] on label "C" at bounding box center [559, 269] width 105 height 22
click at [559, 270] on input "C" at bounding box center [562, 272] width 7 height 7
radio input "true"
click at [478, 319] on div "Volgende vraag" at bounding box center [418, 333] width 457 height 36
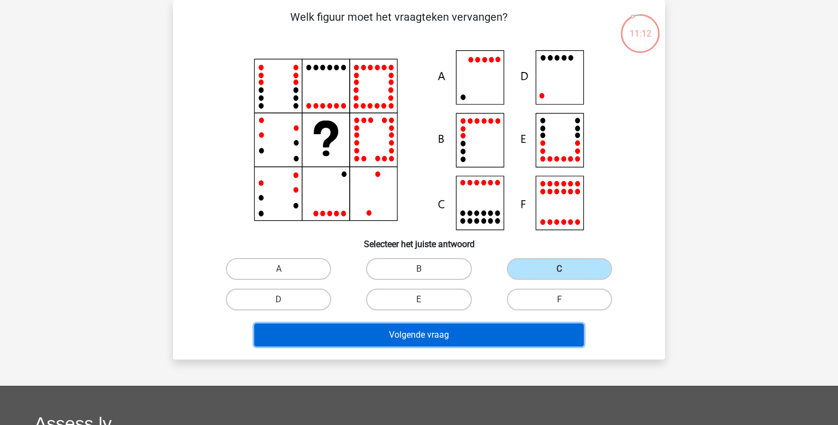
click at [471, 331] on button "Volgende vraag" at bounding box center [419, 335] width 330 height 23
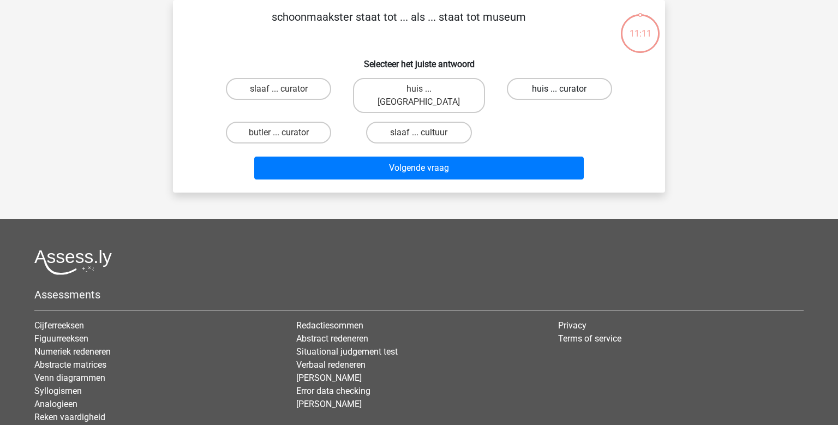
click at [543, 93] on label "huis ... curator" at bounding box center [559, 89] width 105 height 22
click at [559, 93] on input "huis ... curator" at bounding box center [562, 92] width 7 height 7
radio input "true"
click at [504, 148] on div "Volgende vraag" at bounding box center [418, 166] width 457 height 36
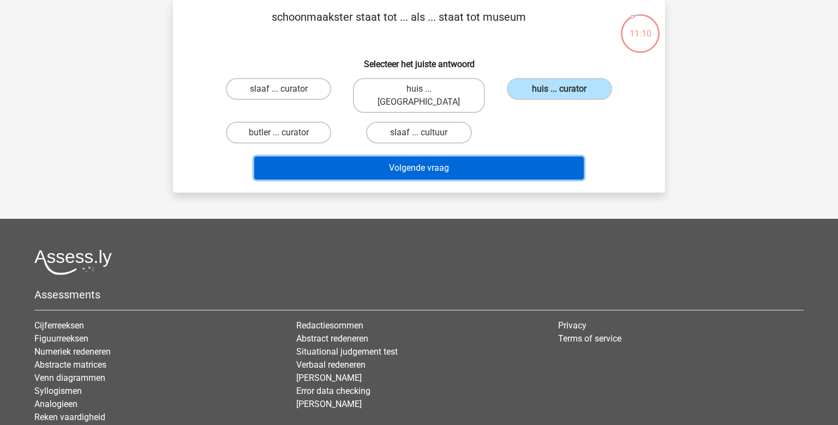
click at [494, 157] on button "Volgende vraag" at bounding box center [419, 168] width 330 height 23
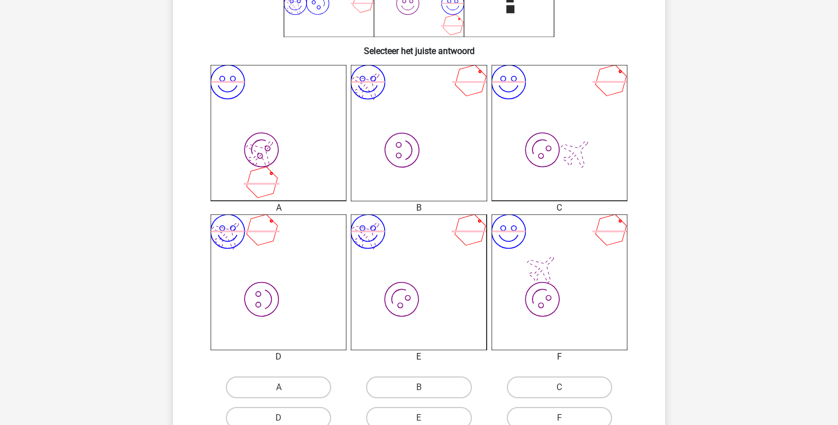
scroll to position [338, 0]
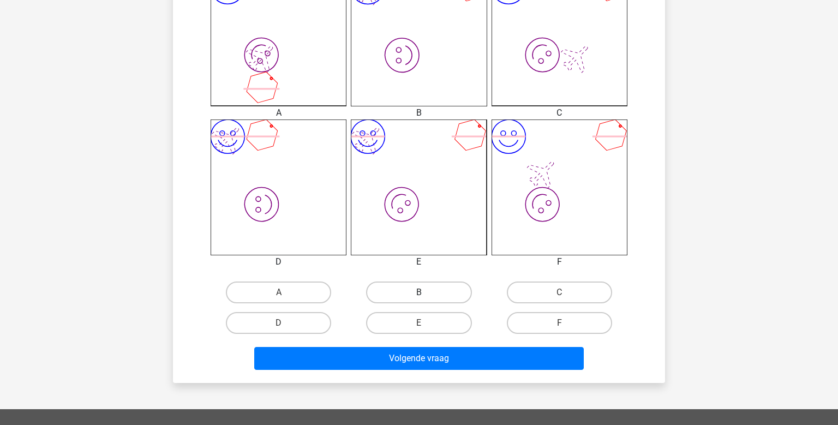
click at [425, 290] on label "B" at bounding box center [418, 293] width 105 height 22
click at [425, 293] on input "B" at bounding box center [422, 296] width 7 height 7
radio input "true"
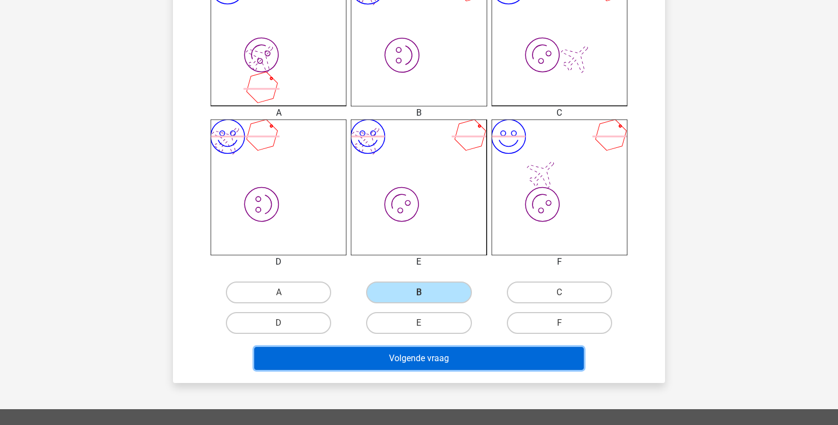
click at [412, 357] on button "Volgende vraag" at bounding box center [419, 358] width 330 height 23
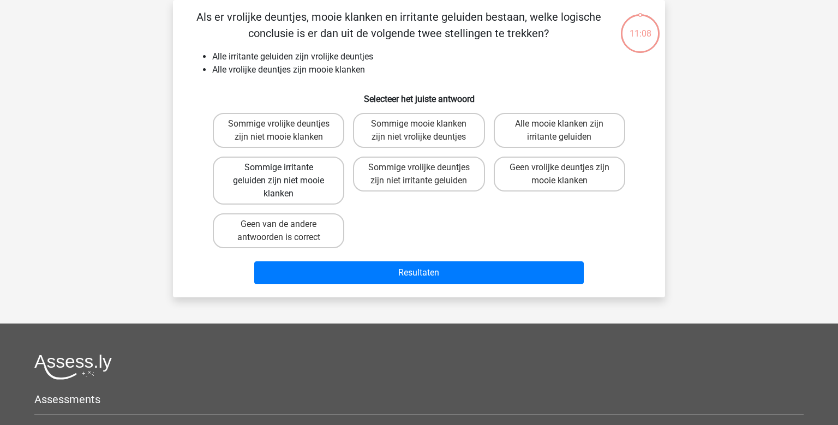
scroll to position [50, 0]
click at [297, 144] on label "Sommige vrolijke deuntjes zijn niet mooie klanken" at bounding box center [279, 130] width 132 height 35
click at [286, 131] on input "Sommige vrolijke deuntjes zijn niet mooie klanken" at bounding box center [282, 127] width 7 height 7
radio input "true"
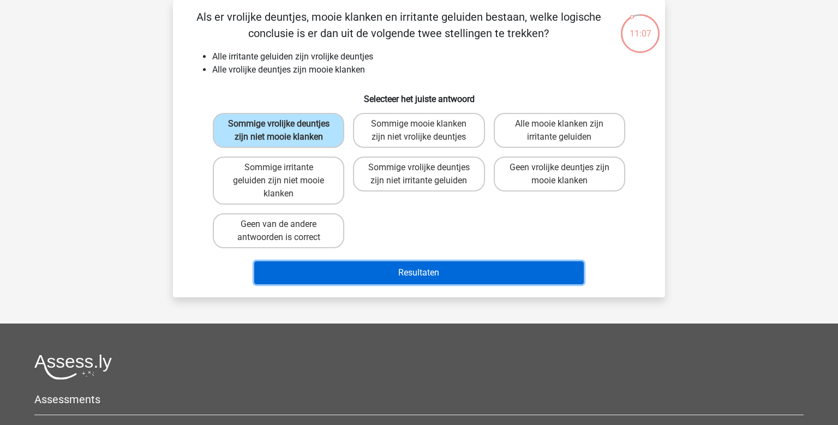
click at [373, 279] on button "Resultaten" at bounding box center [419, 272] width 330 height 23
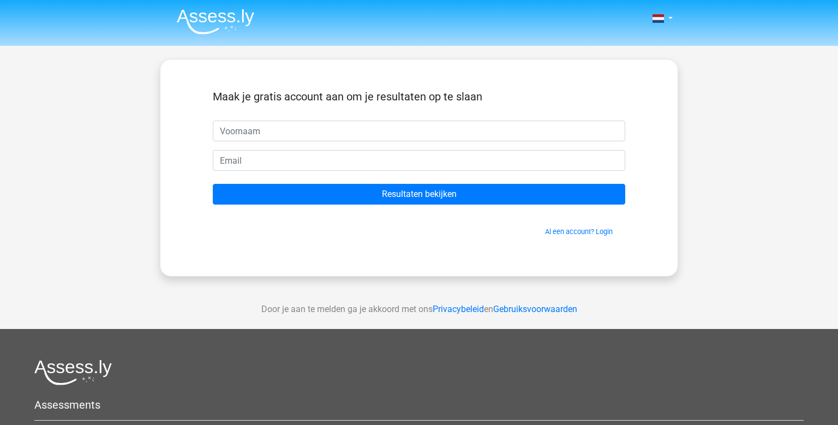
click at [234, 14] on img at bounding box center [215, 22] width 77 height 26
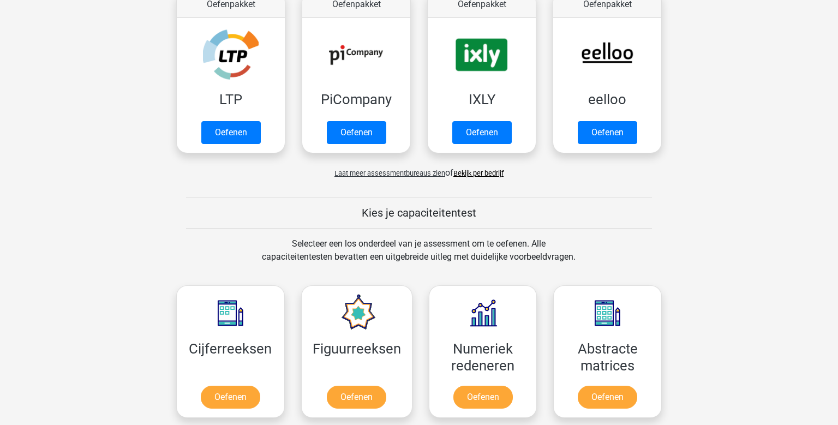
scroll to position [288, 0]
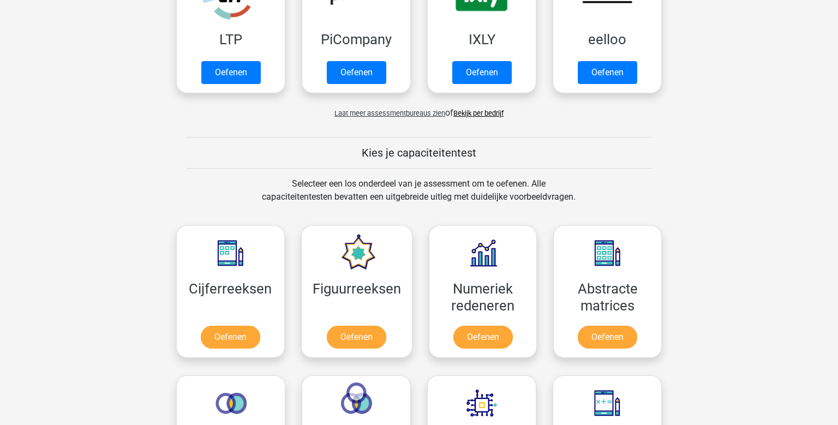
scroll to position [0, 0]
